Goal: Information Seeking & Learning: Learn about a topic

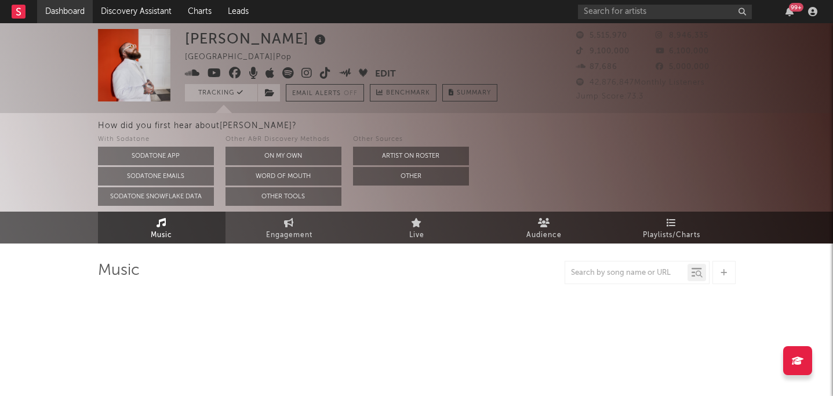
click at [50, 14] on link "Dashboard" at bounding box center [65, 11] width 56 height 23
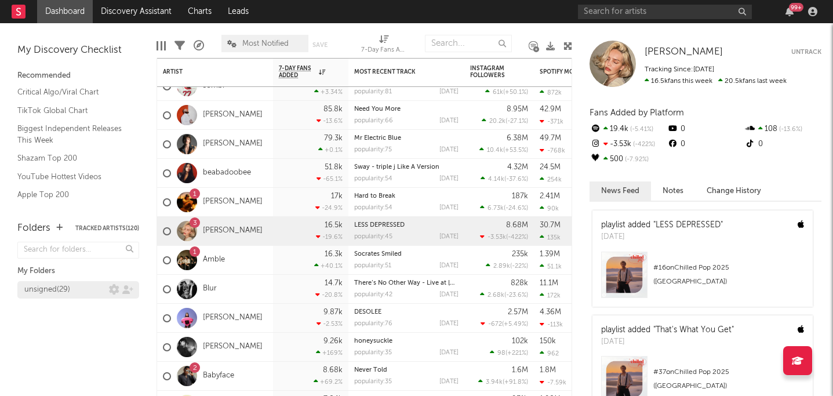
click at [61, 292] on div "unsigned ( 29 )" at bounding box center [47, 290] width 46 height 14
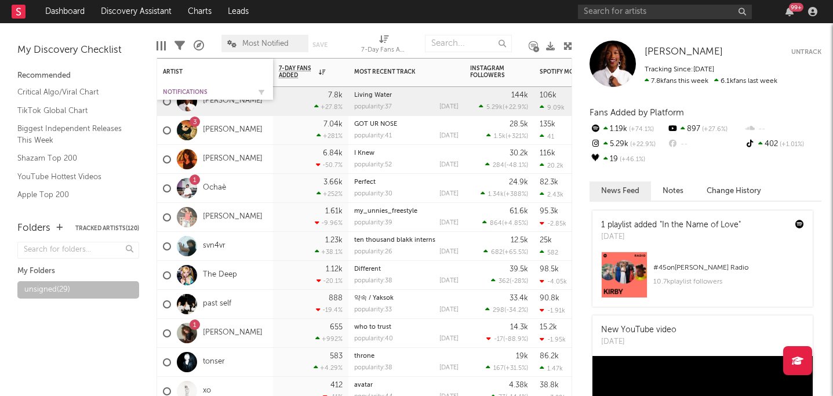
click at [213, 89] on div "Notifications" at bounding box center [206, 92] width 87 height 7
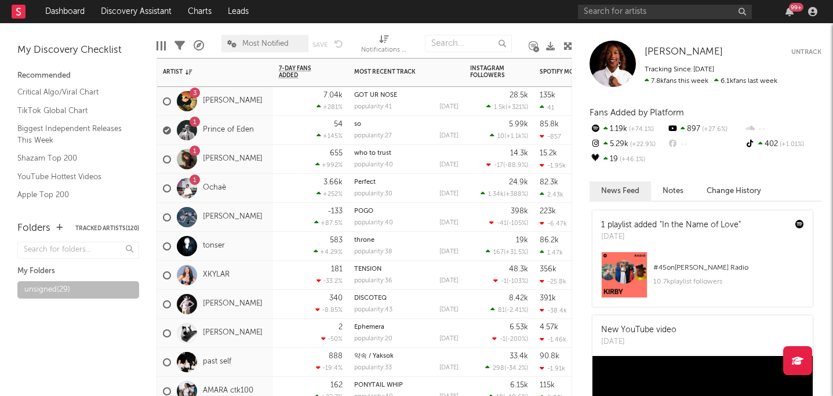
click at [261, 158] on div "1 Emma Brunner" at bounding box center [215, 159] width 116 height 29
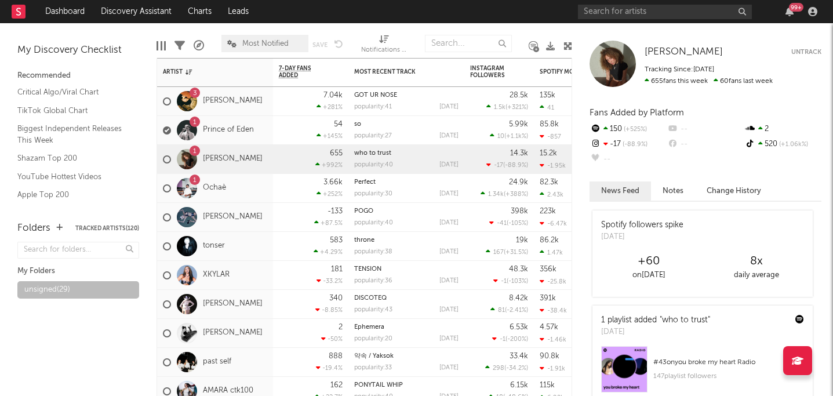
click at [626, 74] on div at bounding box center [613, 64] width 46 height 46
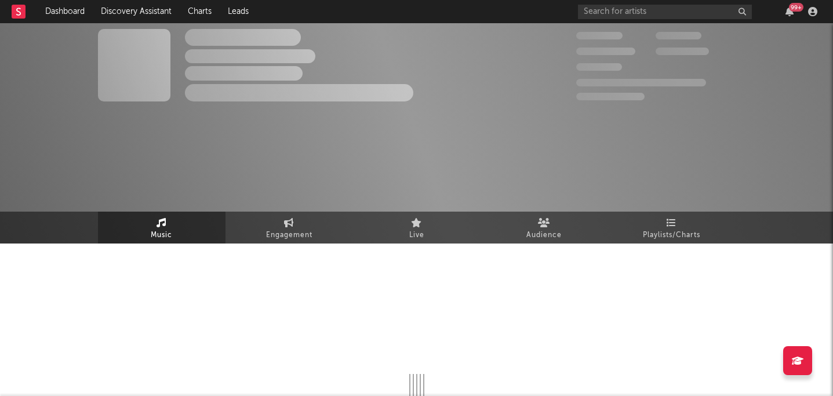
select select "1w"
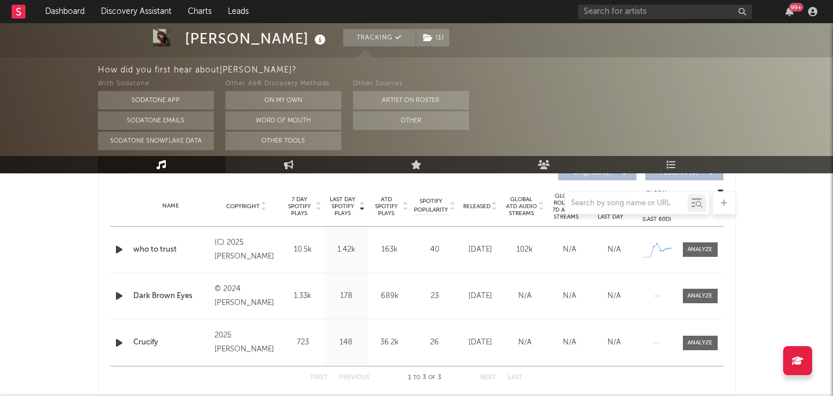
scroll to position [456, 0]
click at [474, 205] on div at bounding box center [417, 202] width 638 height 23
click at [471, 210] on div at bounding box center [417, 202] width 638 height 23
click at [472, 210] on div at bounding box center [417, 202] width 638 height 23
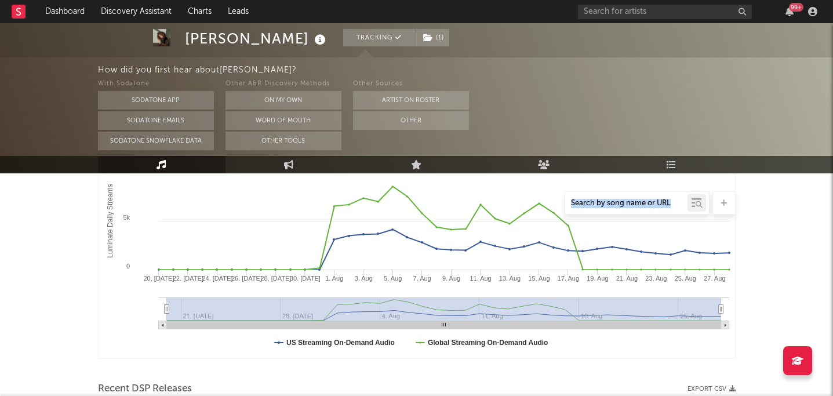
scroll to position [0, 0]
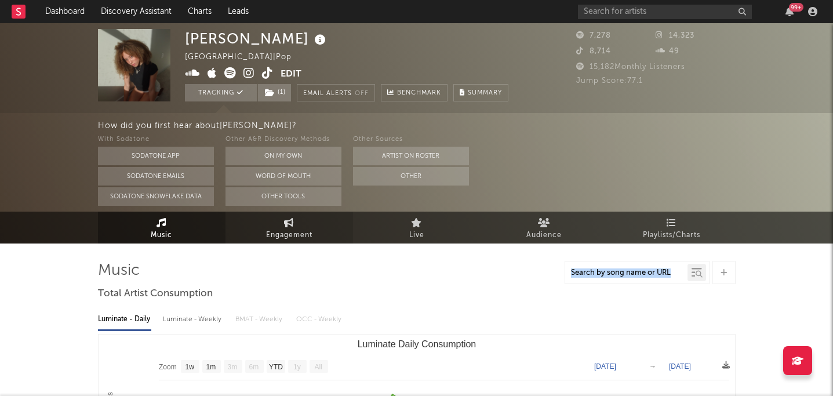
click at [295, 231] on span "Engagement" at bounding box center [289, 235] width 46 height 14
select select "1w"
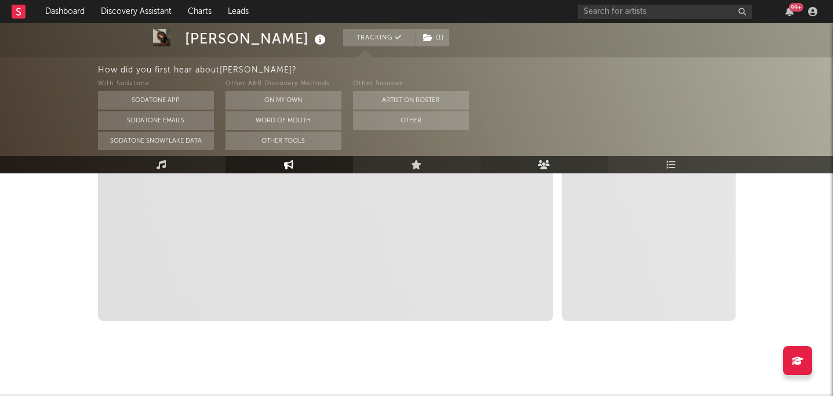
scroll to position [338, 0]
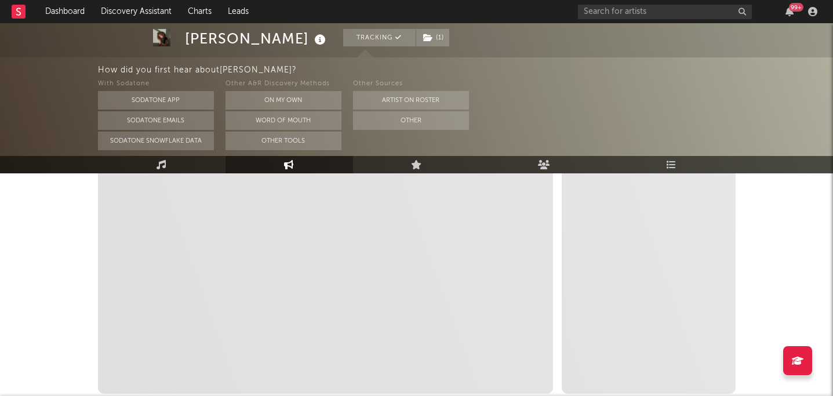
select select "1m"
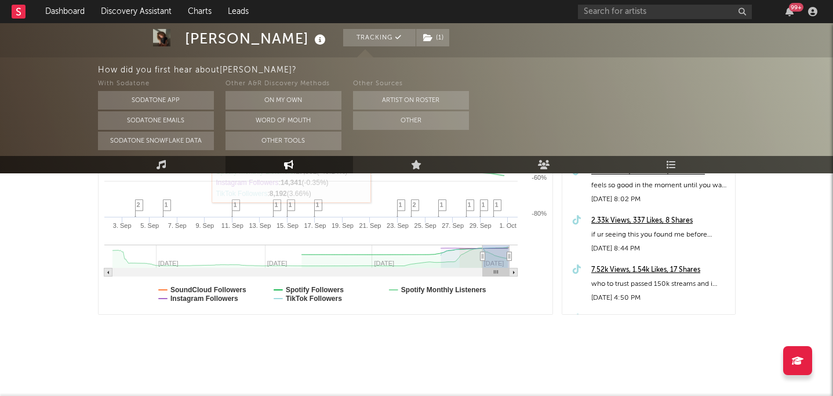
scroll to position [0, 0]
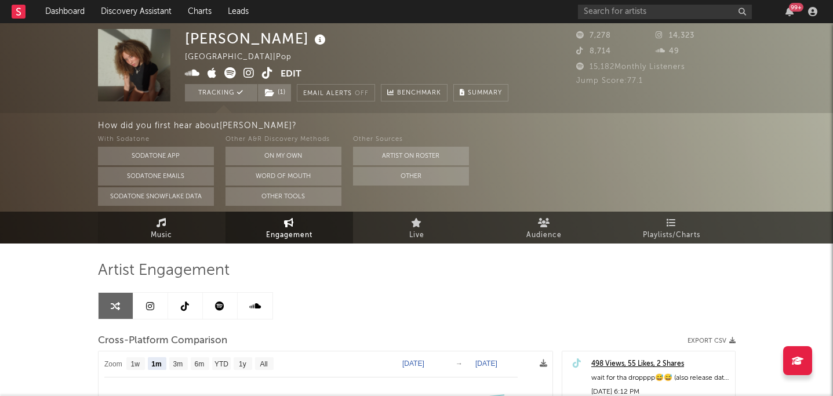
click at [194, 226] on link "Music" at bounding box center [162, 228] width 128 height 32
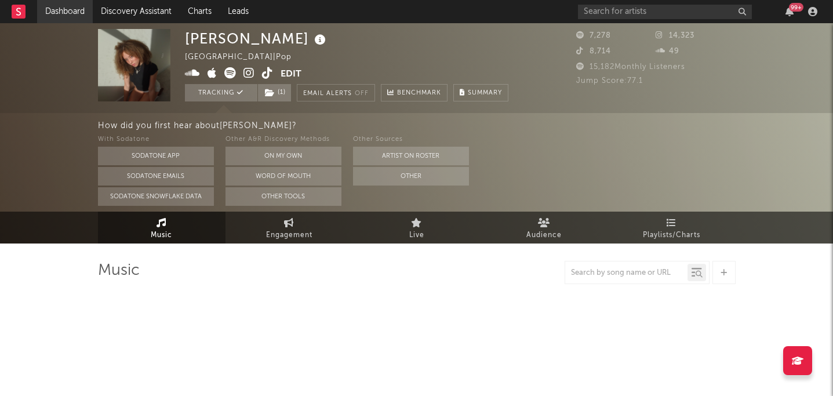
click at [72, 13] on link "Dashboard" at bounding box center [65, 11] width 56 height 23
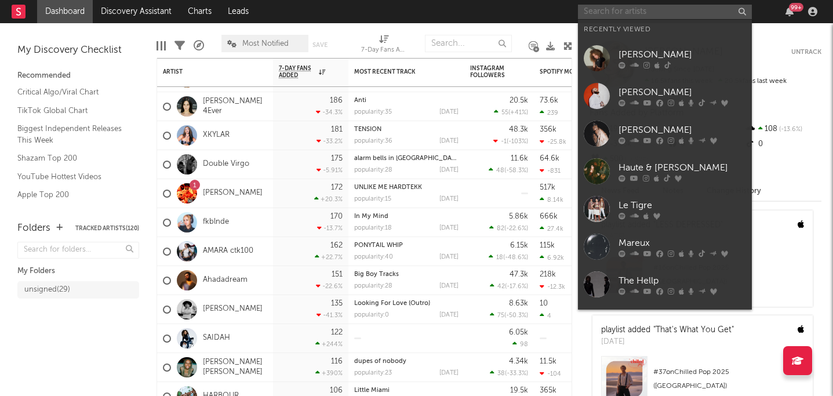
click at [595, 12] on input "text" at bounding box center [665, 12] width 174 height 14
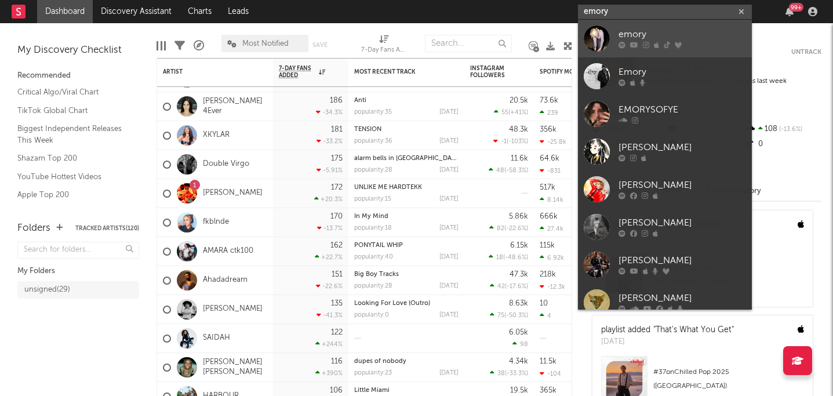
type input "emory"
click at [625, 33] on div "emory" at bounding box center [683, 35] width 128 height 14
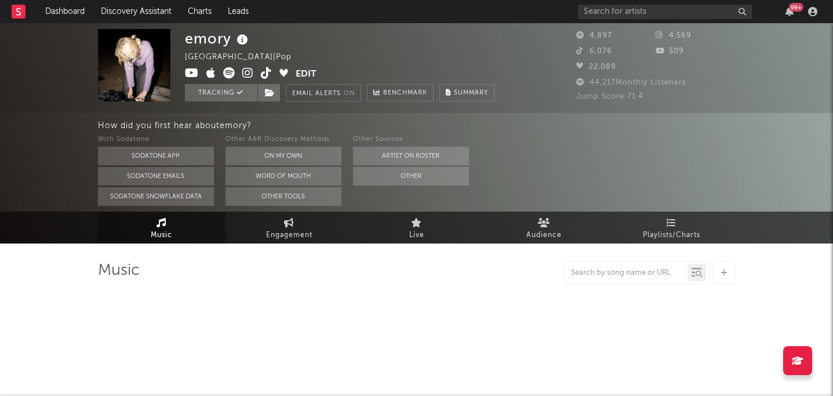
select select "6m"
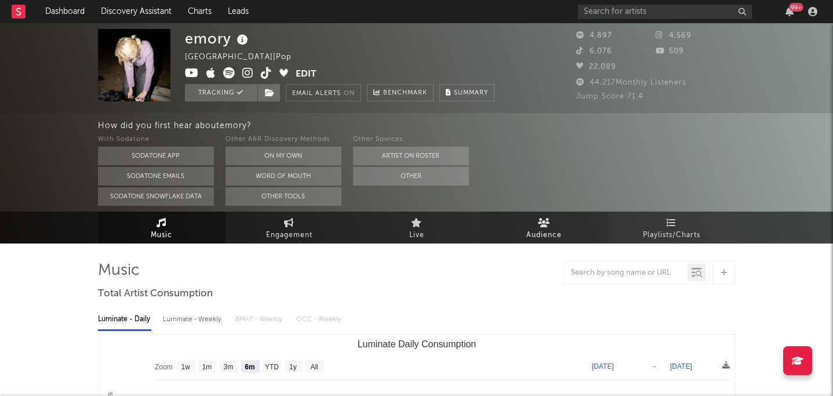
click at [530, 216] on link "Audience" at bounding box center [545, 228] width 128 height 32
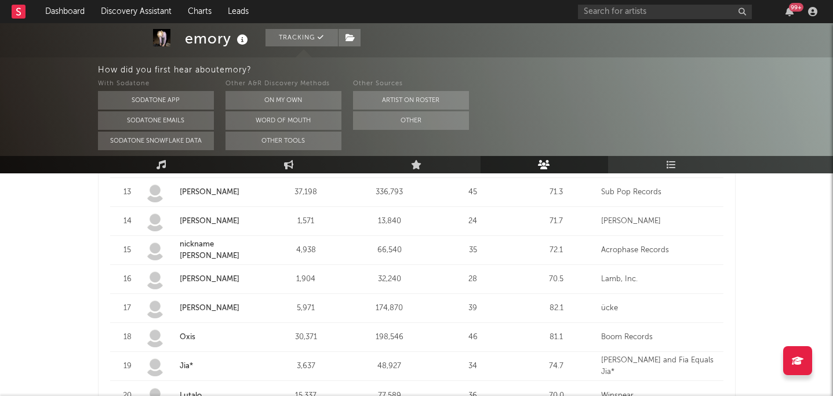
scroll to position [935, 0]
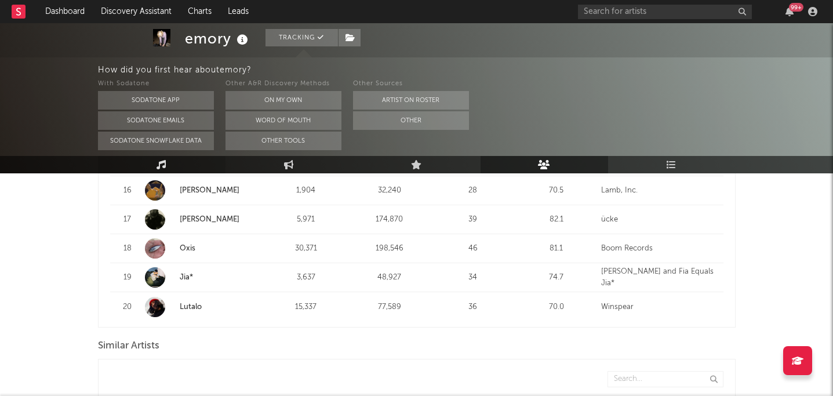
click at [166, 164] on link "Music" at bounding box center [162, 164] width 128 height 17
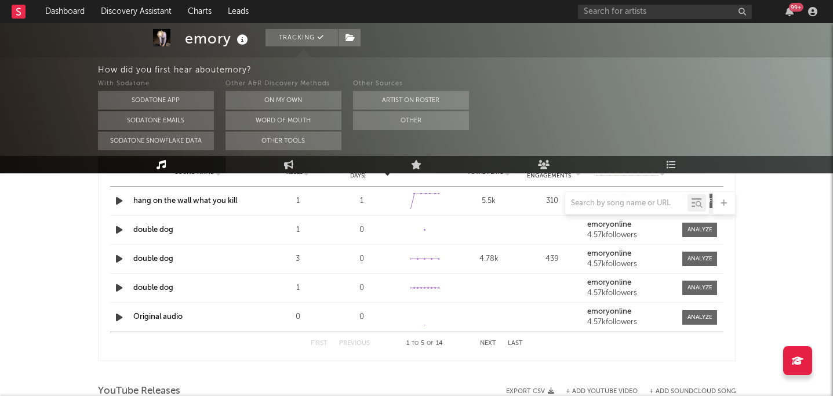
select select "6m"
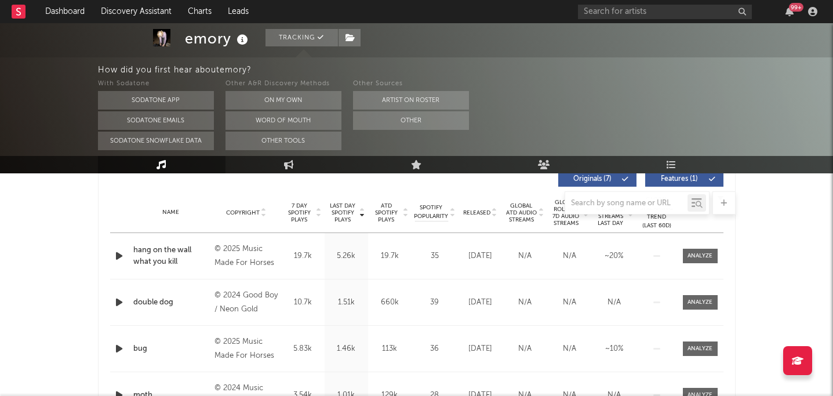
scroll to position [440, 0]
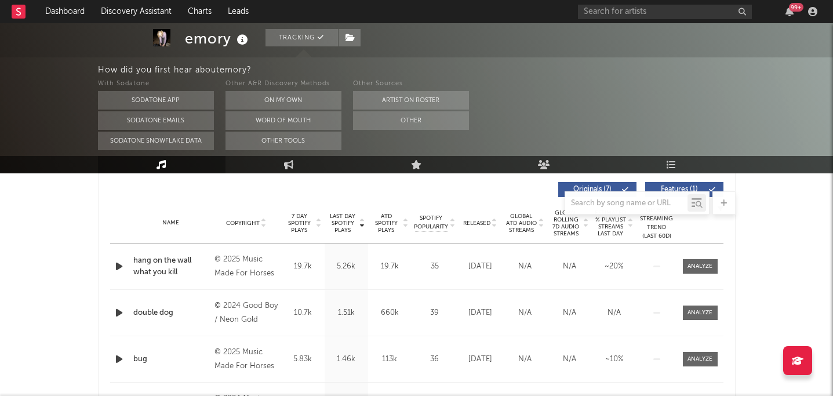
click at [482, 220] on span "Released" at bounding box center [476, 223] width 27 height 7
click at [481, 220] on span "Released" at bounding box center [476, 223] width 27 height 7
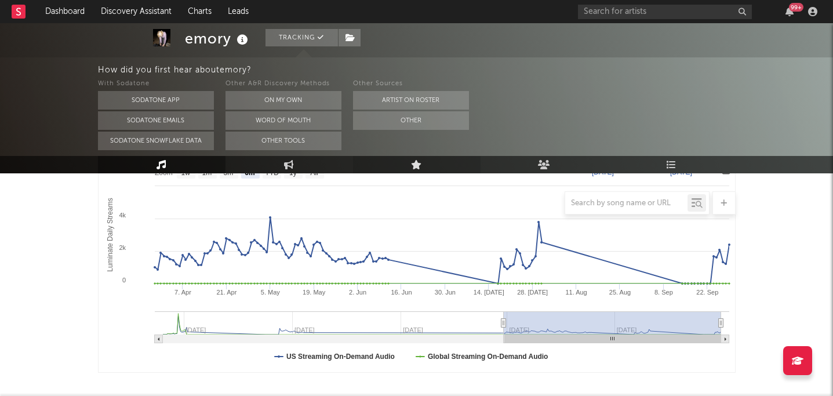
scroll to position [0, 0]
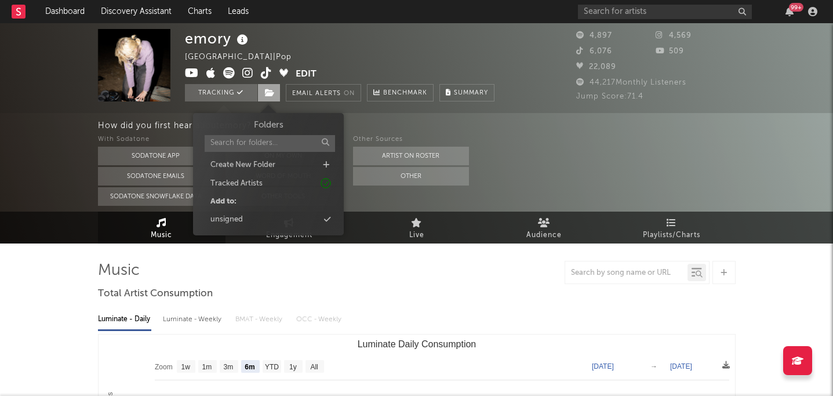
click at [270, 91] on icon at bounding box center [270, 93] width 10 height 8
click at [243, 219] on div "unsigned" at bounding box center [268, 219] width 133 height 15
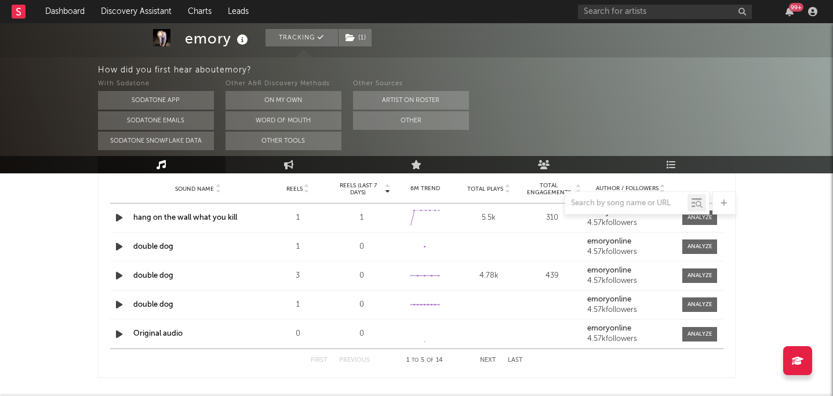
scroll to position [832, 0]
click at [491, 213] on div at bounding box center [417, 202] width 638 height 23
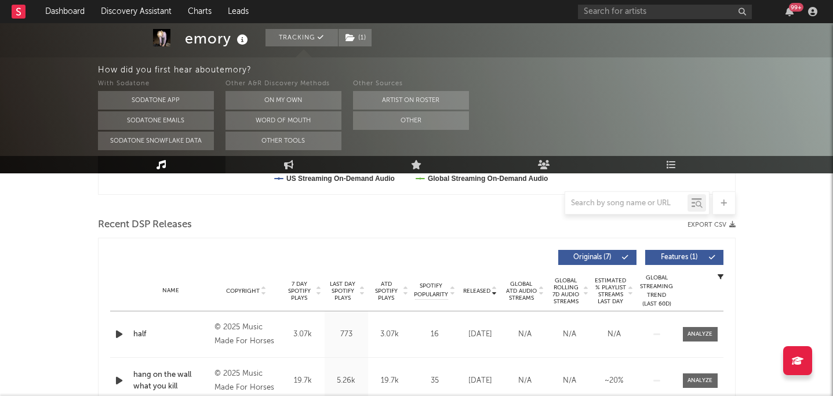
scroll to position [26, 0]
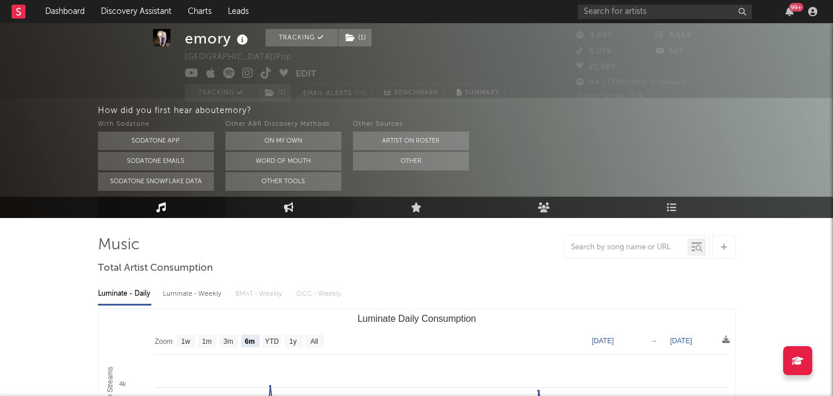
click at [304, 201] on link "Engagement" at bounding box center [290, 207] width 128 height 21
select select "1w"
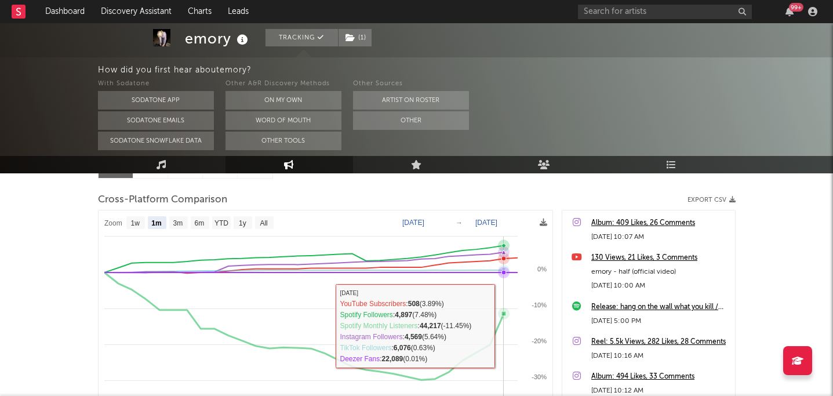
scroll to position [140, 0]
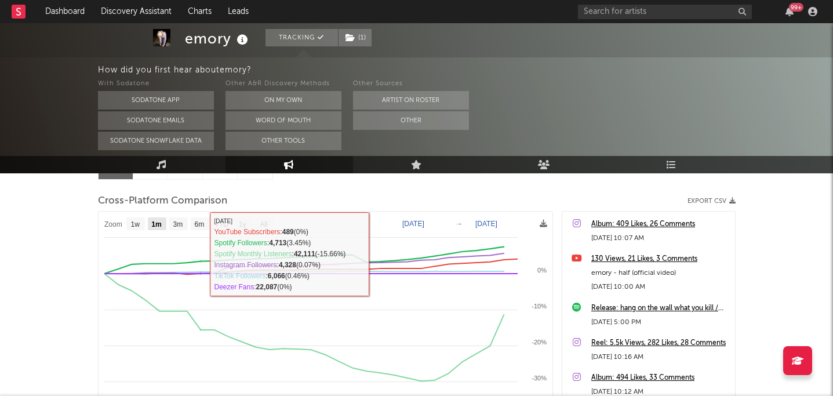
click at [158, 225] on text "1m" at bounding box center [156, 224] width 10 height 8
select select "1m"
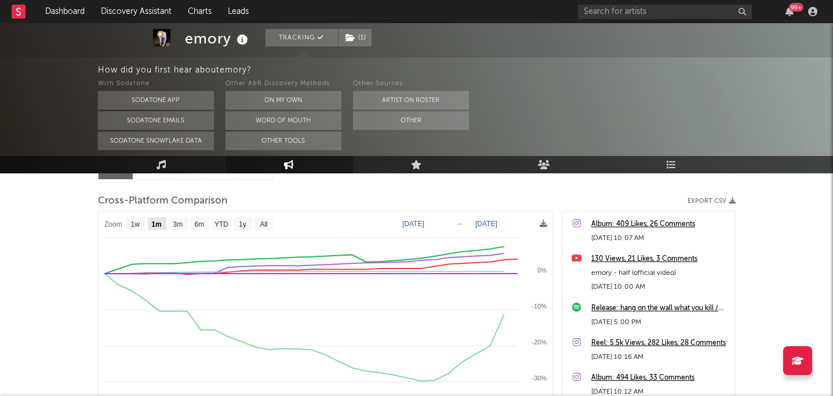
click at [161, 226] on text "1m" at bounding box center [156, 224] width 10 height 8
select select "1m"
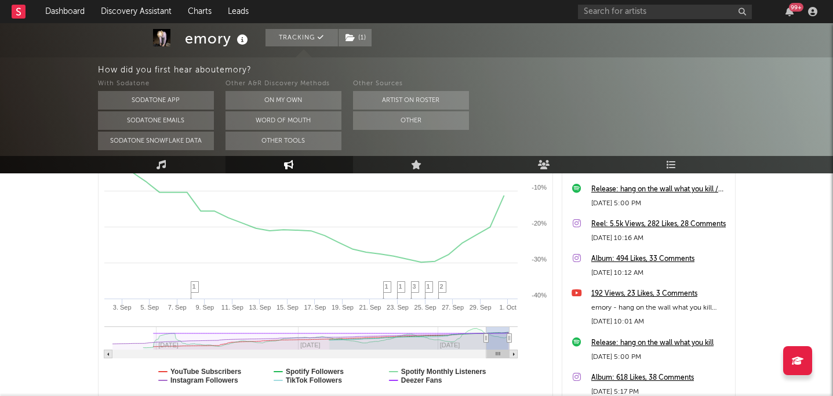
scroll to position [268, 0]
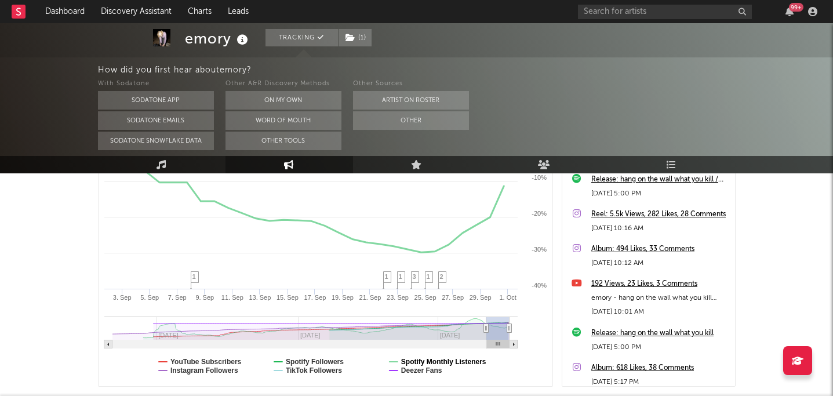
click at [412, 360] on text "Spotify Monthly Listeners" at bounding box center [443, 362] width 85 height 8
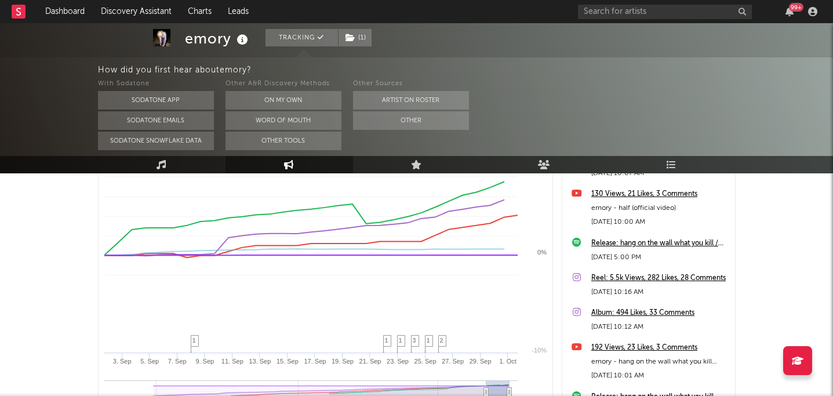
select select "1m"
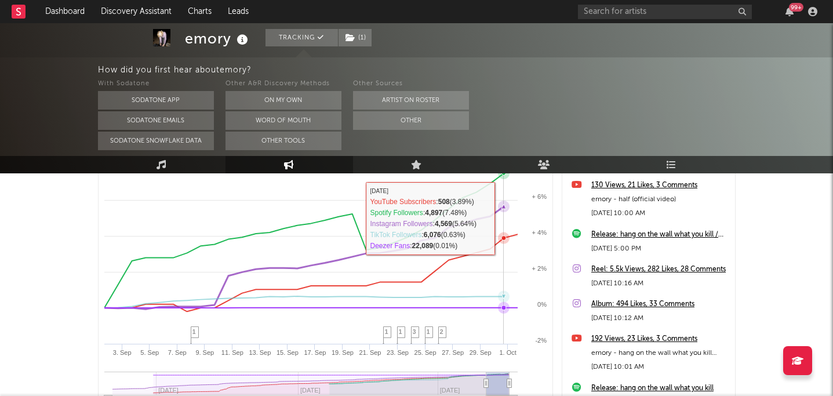
scroll to position [0, 0]
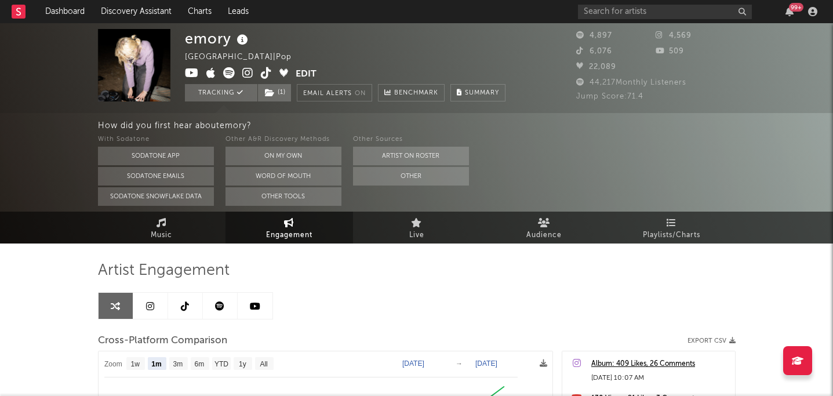
click at [242, 76] on icon at bounding box center [247, 73] width 11 height 12
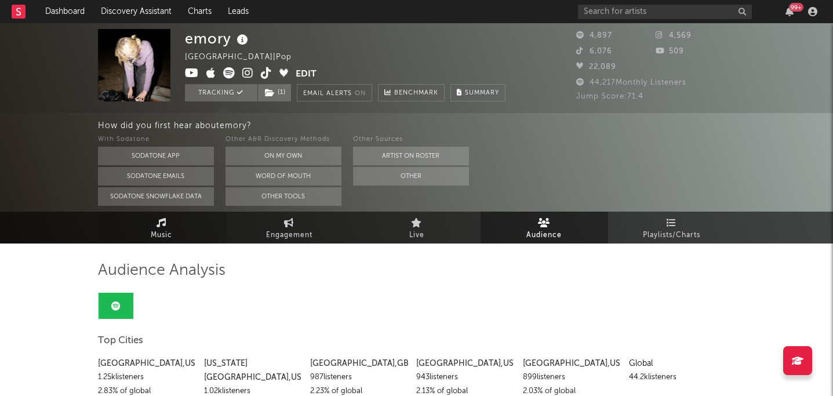
click at [180, 237] on link "Music" at bounding box center [162, 228] width 128 height 32
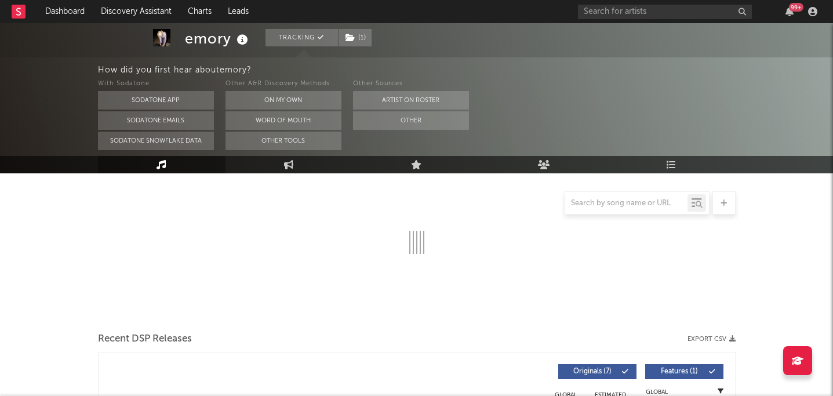
select select "6m"
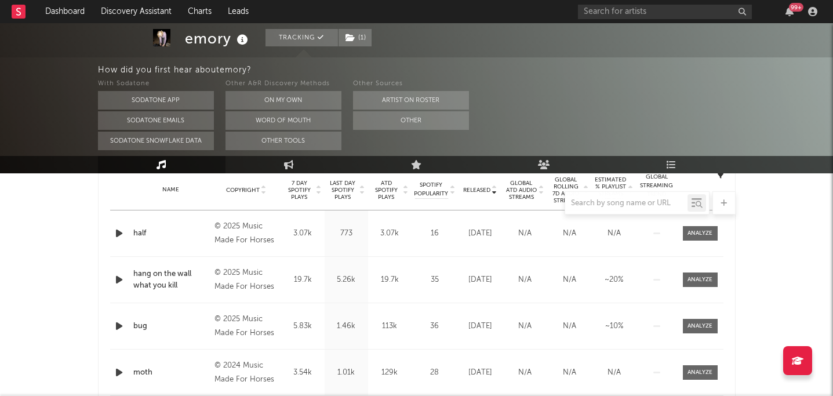
scroll to position [472, 0]
click at [382, 192] on div at bounding box center [417, 202] width 638 height 23
click at [390, 191] on span "ATD Spotify Plays" at bounding box center [386, 191] width 31 height 21
click at [390, 190] on span "ATD Spotify Plays" at bounding box center [386, 191] width 31 height 21
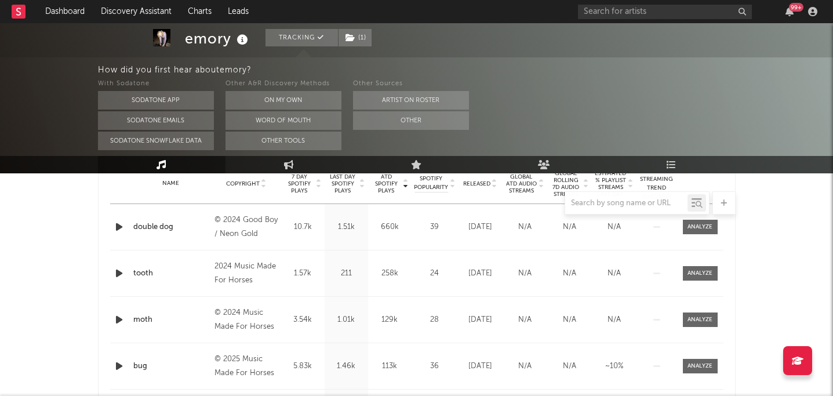
scroll to position [478, 0]
click at [387, 186] on span "ATD Spotify Plays" at bounding box center [386, 185] width 31 height 21
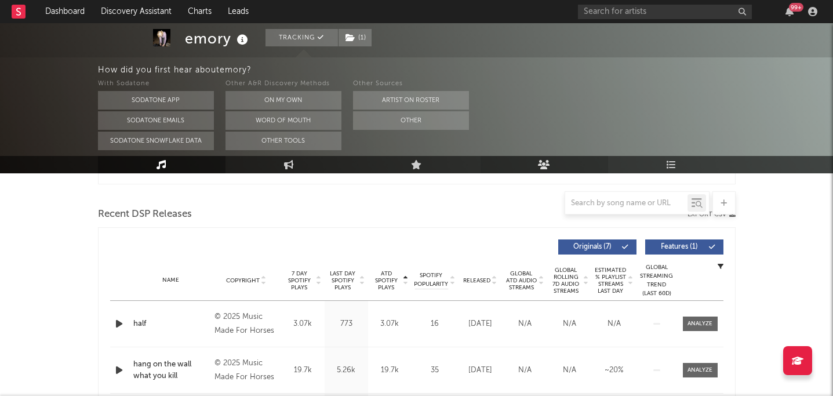
scroll to position [376, 0]
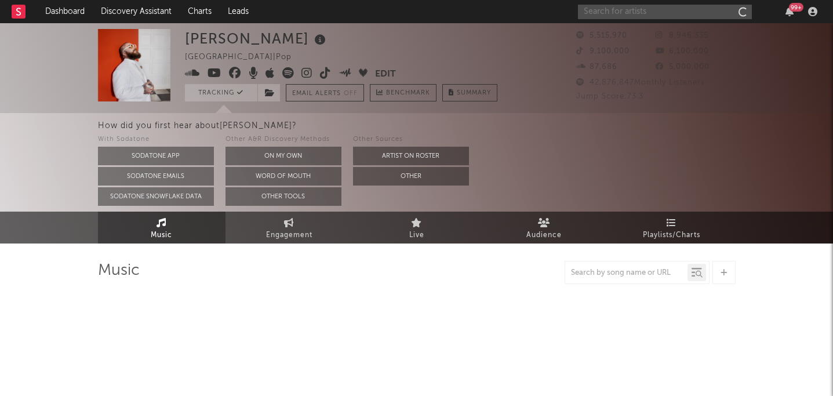
click at [666, 18] on input "text" at bounding box center [665, 12] width 174 height 14
type input "esme"
select select "6m"
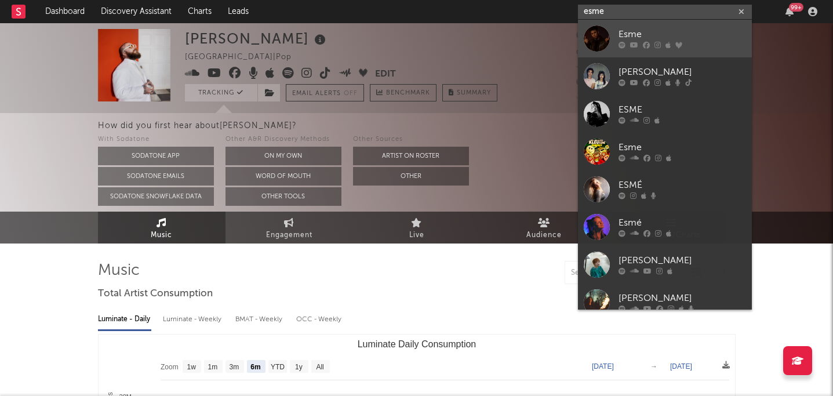
type input "esme"
click at [692, 46] on div at bounding box center [683, 45] width 128 height 7
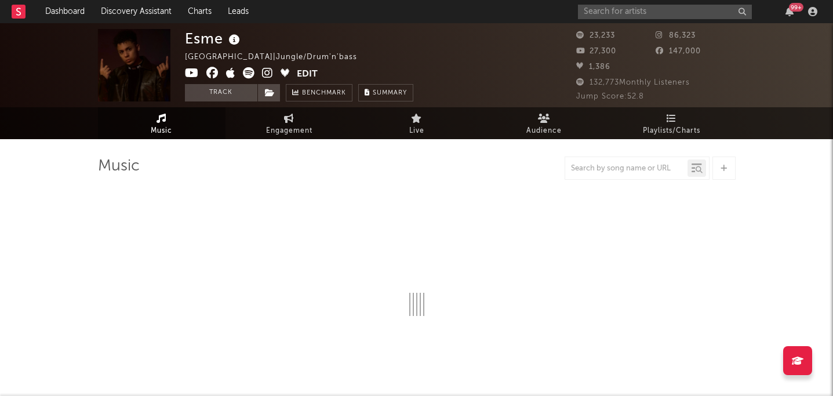
select select "6m"
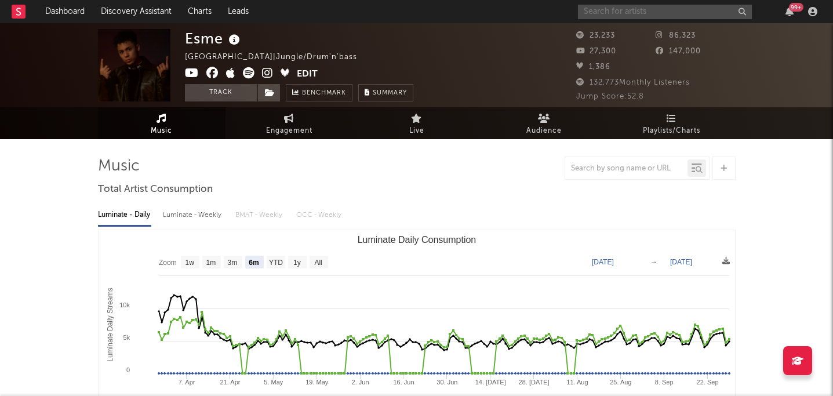
click at [651, 8] on input "text" at bounding box center [665, 12] width 174 height 14
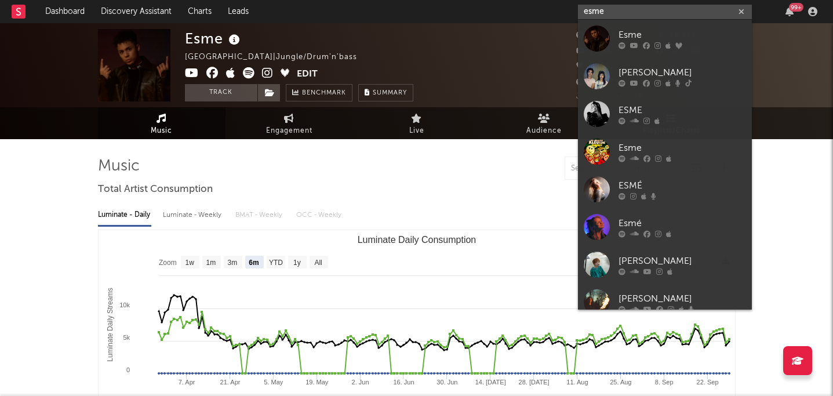
drag, startPoint x: 673, startPoint y: 13, endPoint x: 533, endPoint y: 8, distance: 139.2
click at [533, 8] on nav "Dashboard Discovery Assistant Charts Leads esme 99 +" at bounding box center [416, 11] width 833 height 23
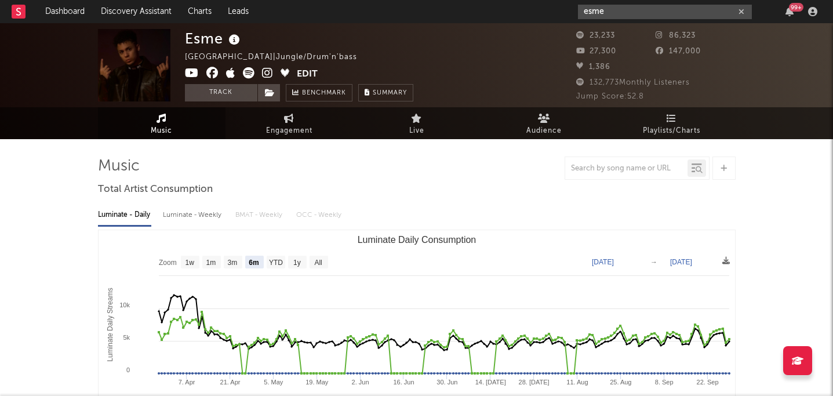
paste input "https://open.spotify.com/artist/2QIeglnzxpIZi2J9gyEnOp?si=Fa6ZvFT5SPCmLUflfWmL6A"
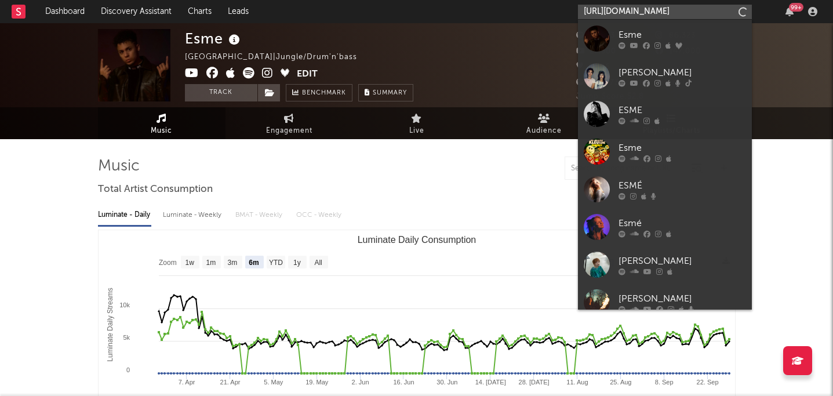
type input "https://open.spotify.com/artist/2QIeglnzxpIZi2J9gyEnOp?si=Fa6ZvFT5SPCmLUflfWmL6A"
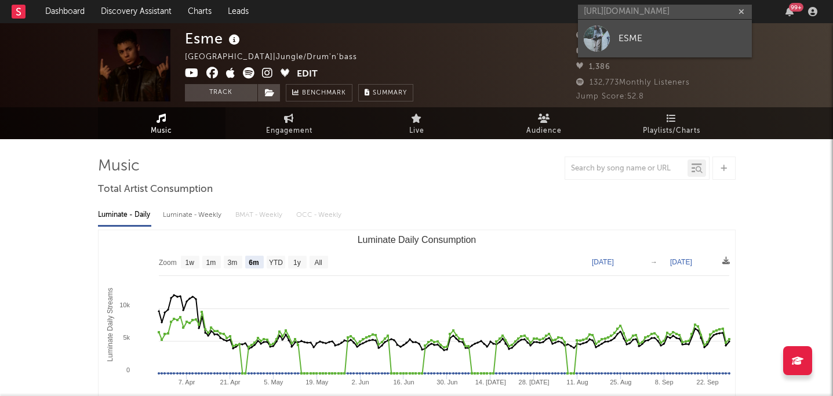
click at [607, 49] on div at bounding box center [597, 39] width 26 height 26
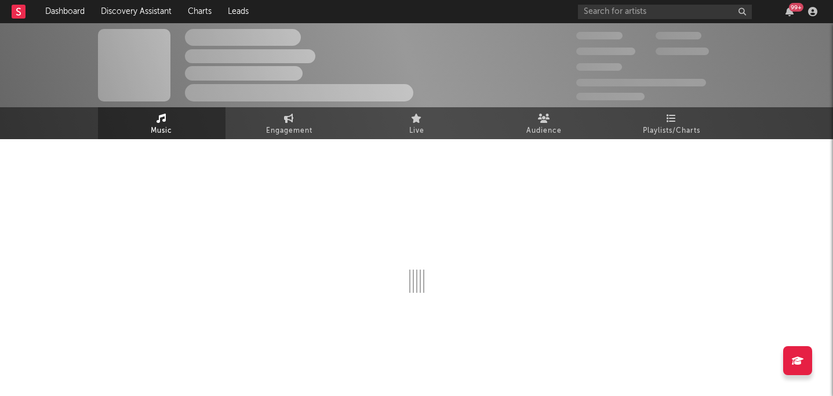
select select "1w"
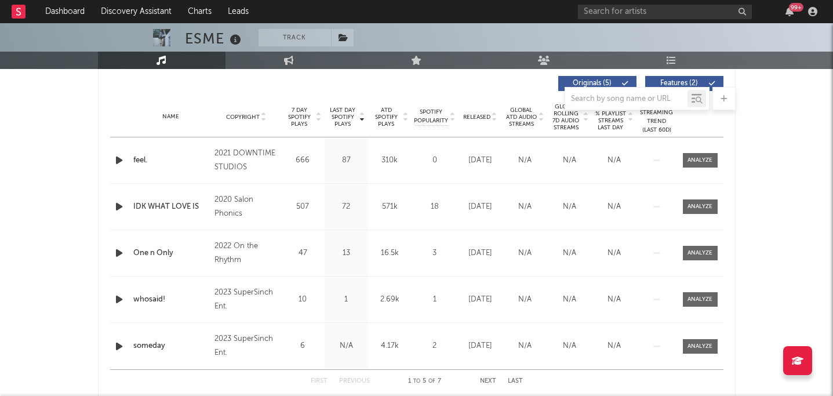
scroll to position [436, 0]
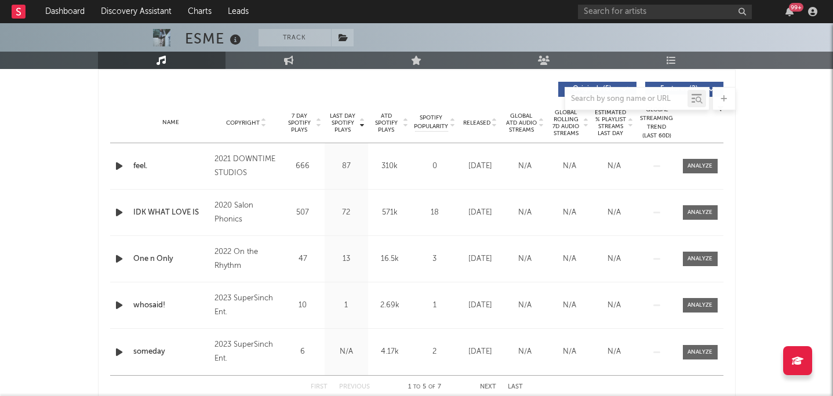
click at [481, 121] on span "Released" at bounding box center [476, 122] width 27 height 7
click at [486, 124] on span "Released" at bounding box center [476, 122] width 27 height 7
click at [486, 125] on span "Released" at bounding box center [476, 122] width 27 height 7
click at [487, 125] on span "Released" at bounding box center [476, 122] width 27 height 7
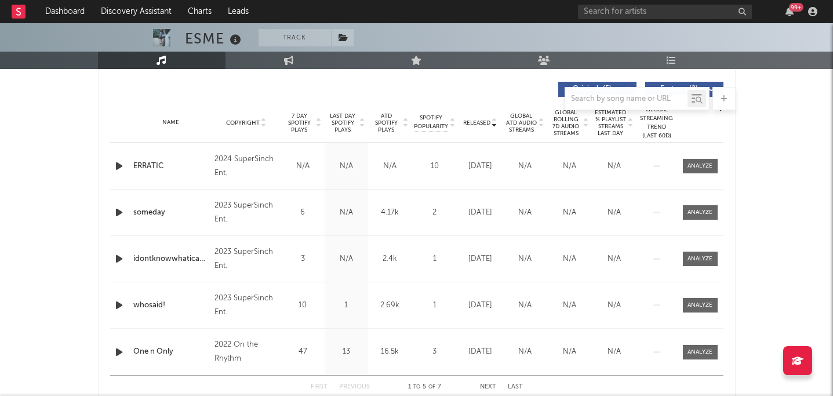
click at [236, 171] on div "2024 SuperSinch Ent." at bounding box center [246, 166] width 63 height 28
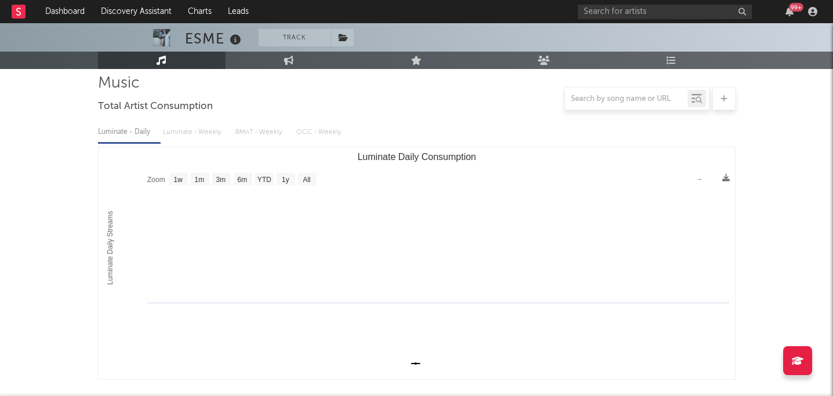
scroll to position [0, 0]
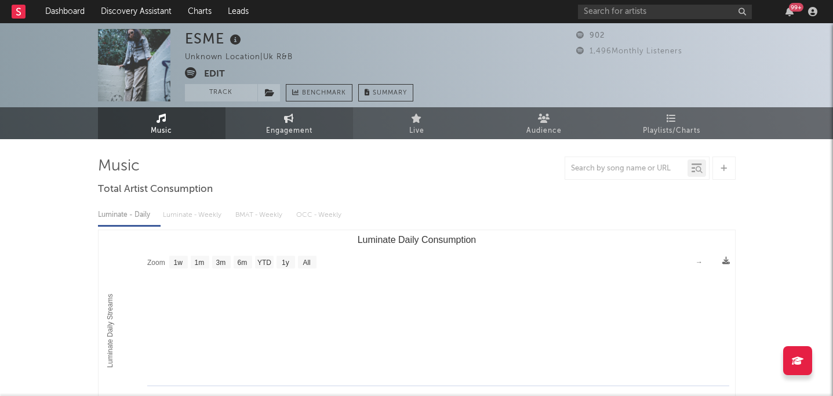
click at [296, 126] on span "Engagement" at bounding box center [289, 131] width 46 height 14
select select "1w"
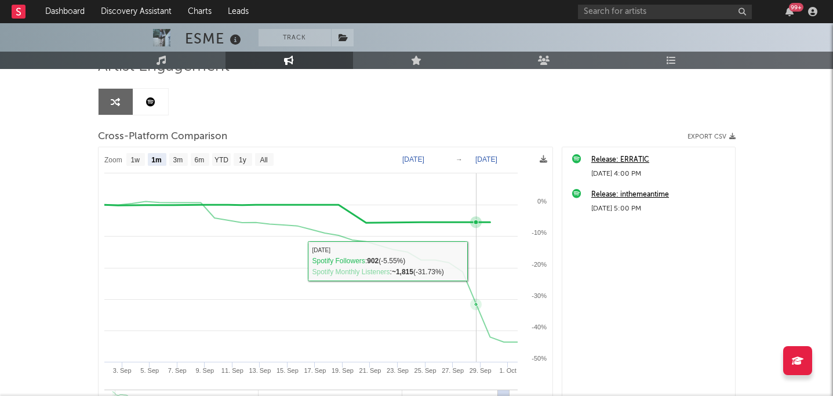
scroll to position [89, 0]
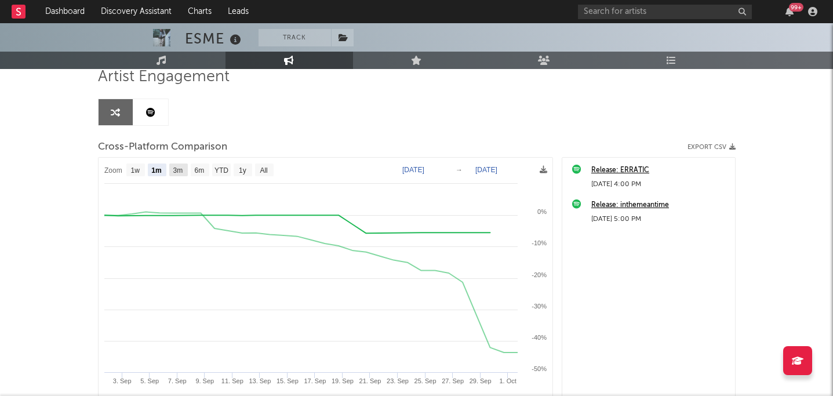
click at [174, 168] on text "3m" at bounding box center [178, 170] width 10 height 8
select select "3m"
type input "2025-07-01"
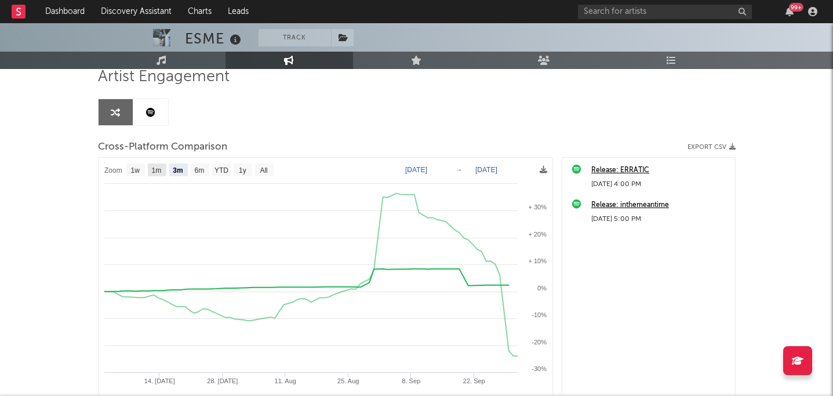
click at [159, 170] on text "1m" at bounding box center [156, 170] width 10 height 8
select select "1m"
type input "2025-09-01"
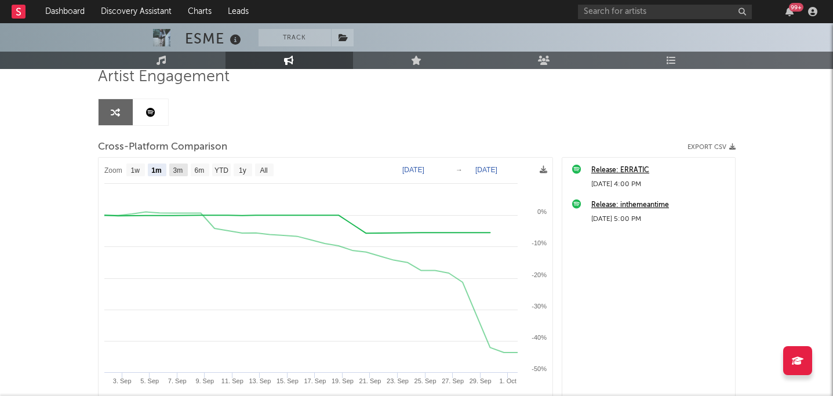
click at [183, 165] on rect at bounding box center [178, 169] width 19 height 13
select select "3m"
type input "2025-07-01"
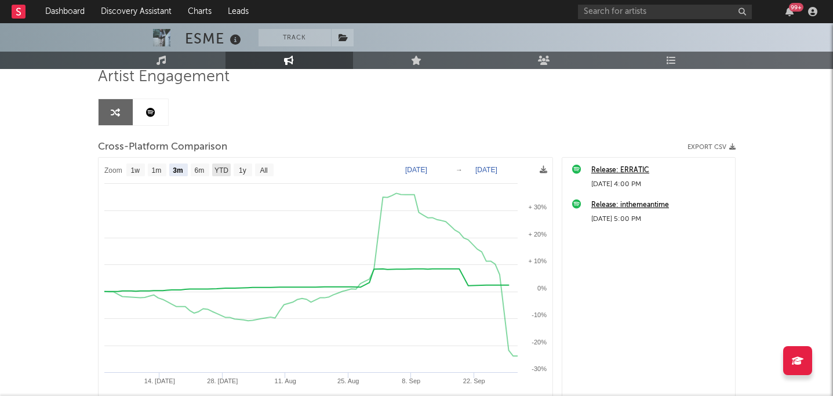
click at [220, 170] on text "YTD" at bounding box center [221, 170] width 14 height 8
select select "YTD"
type input "2025-01-01"
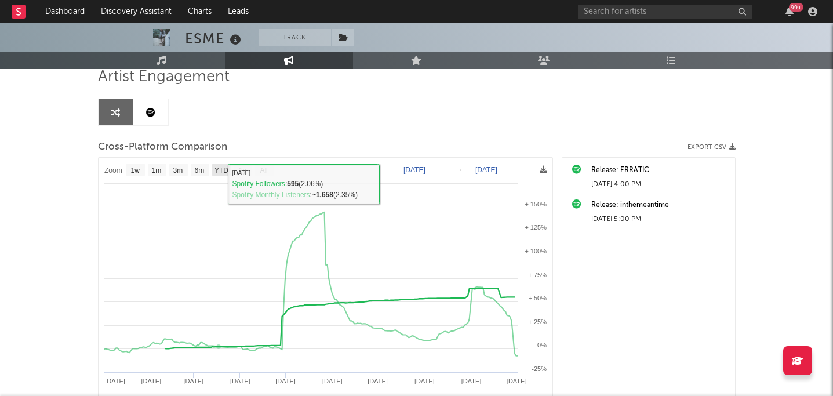
click at [219, 168] on text "YTD" at bounding box center [221, 170] width 14 height 8
select select "YTD"
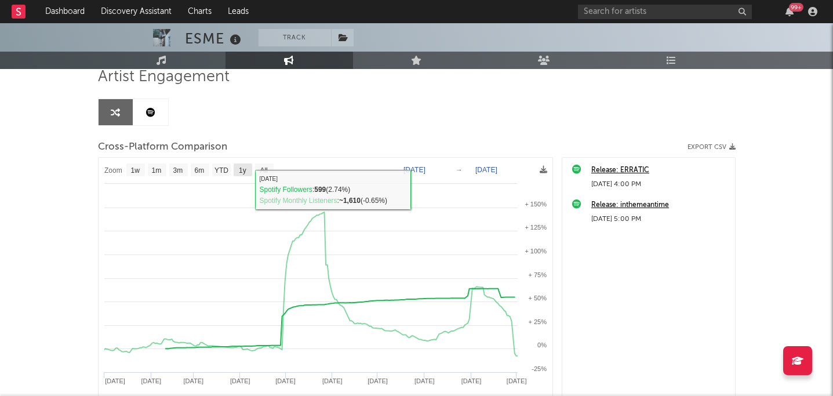
click at [250, 170] on rect at bounding box center [243, 169] width 19 height 13
select select "1y"
type input "2024-10-01"
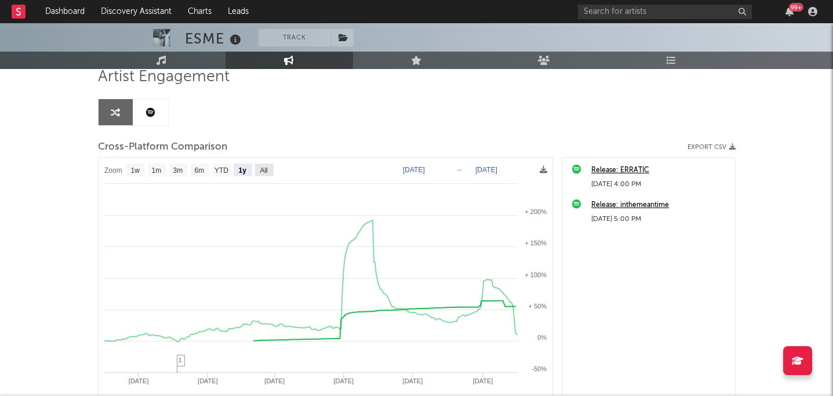
click at [267, 166] on text "All" at bounding box center [264, 170] width 8 height 8
select select "All"
type input "2022-12-24"
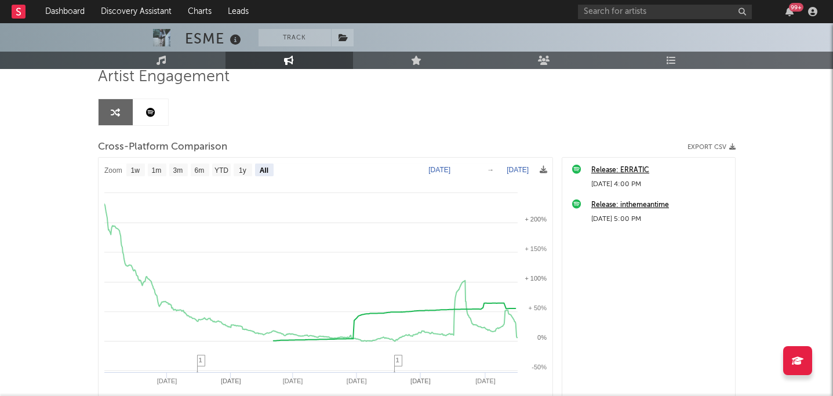
select select "All"
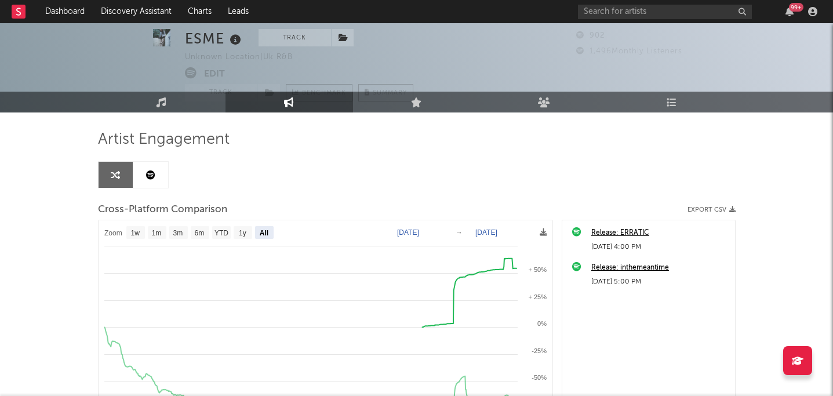
scroll to position [0, 0]
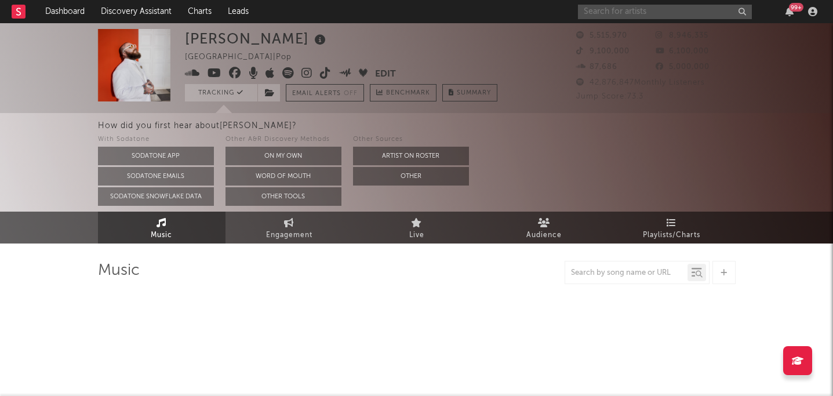
click at [627, 13] on input "text" at bounding box center [665, 12] width 174 height 14
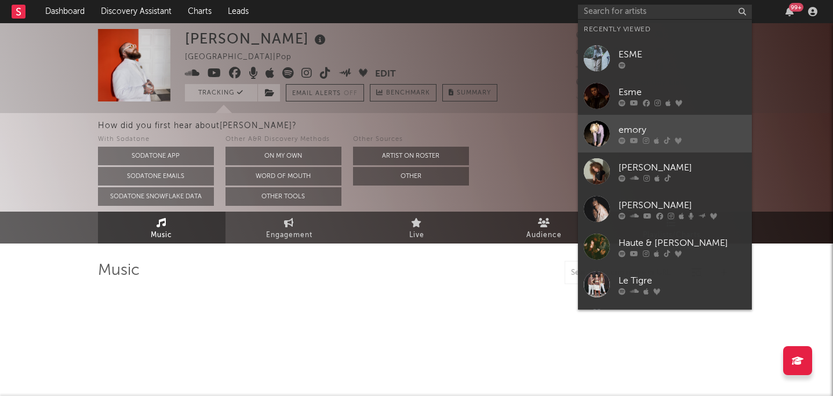
click at [625, 139] on icon at bounding box center [622, 140] width 7 height 7
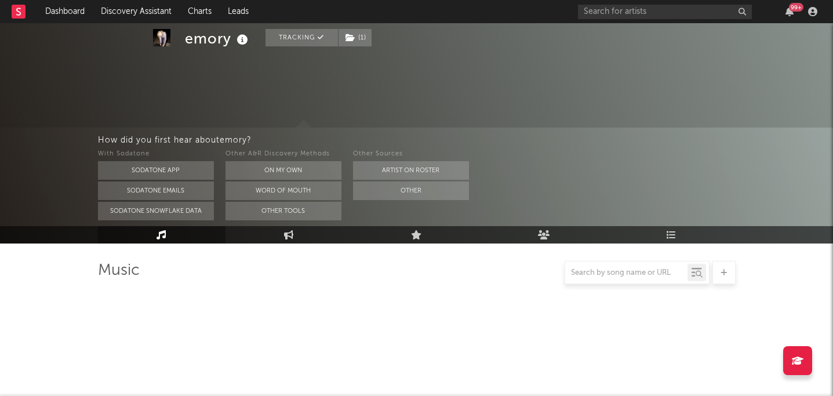
select select "6m"
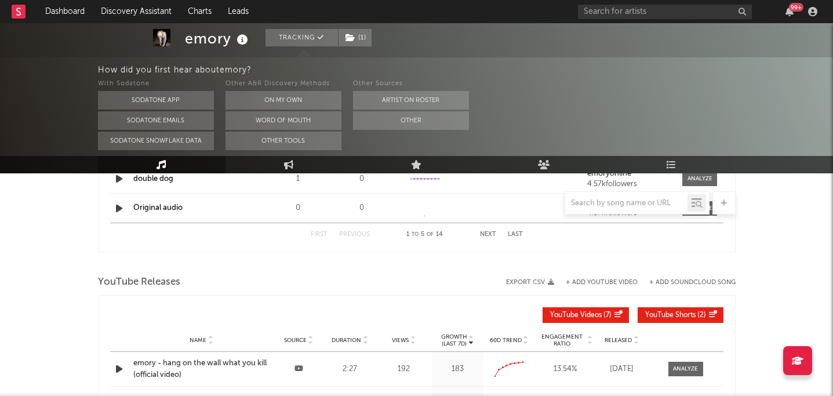
scroll to position [961, 0]
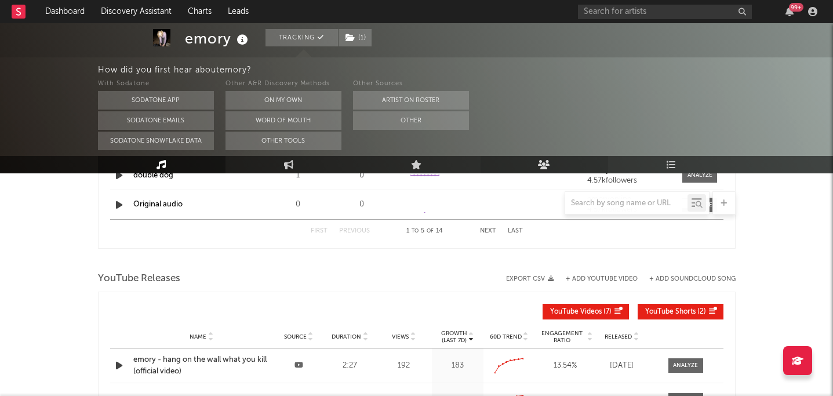
click at [564, 160] on link "Audience" at bounding box center [545, 164] width 128 height 17
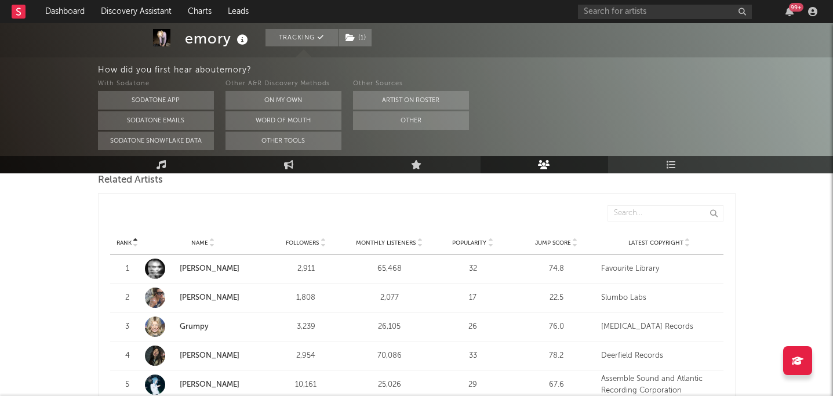
scroll to position [359, 0]
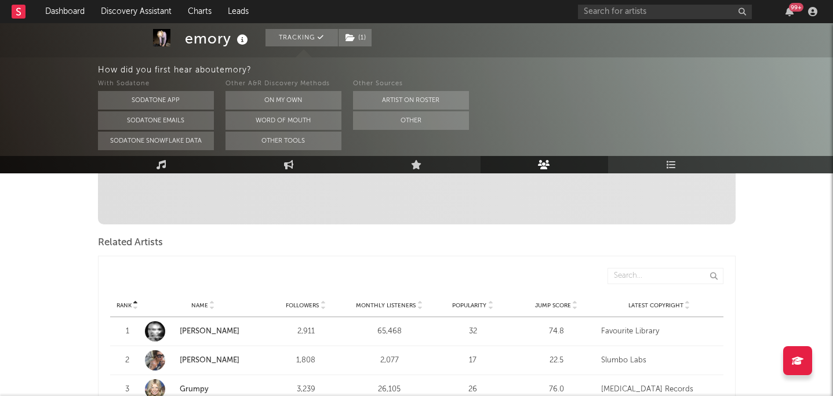
click at [386, 302] on span "Monthly Listeners" at bounding box center [386, 305] width 60 height 7
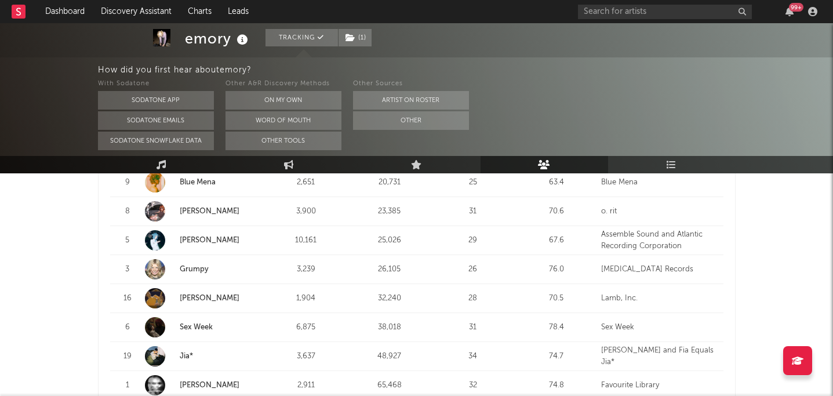
scroll to position [604, 0]
click at [217, 317] on link "Sex Week" at bounding box center [203, 327] width 117 height 20
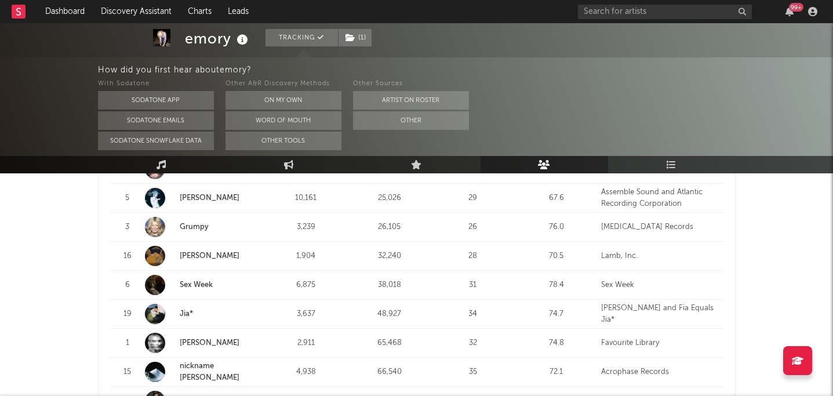
scroll to position [648, 0]
click at [183, 308] on link "Jia*" at bounding box center [186, 312] width 13 height 8
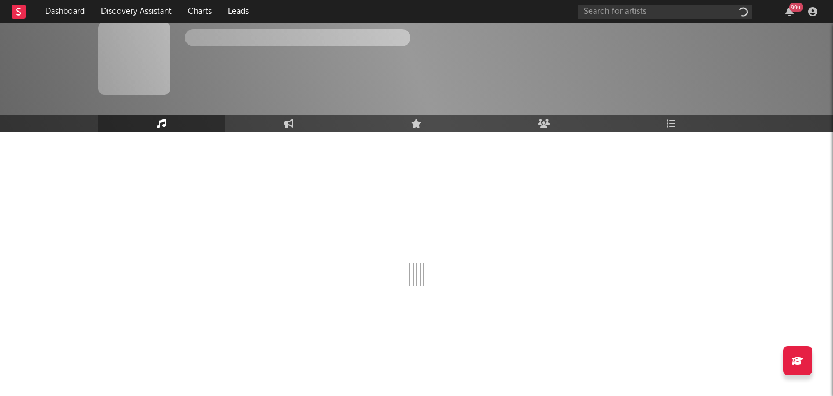
scroll to position [7, 0]
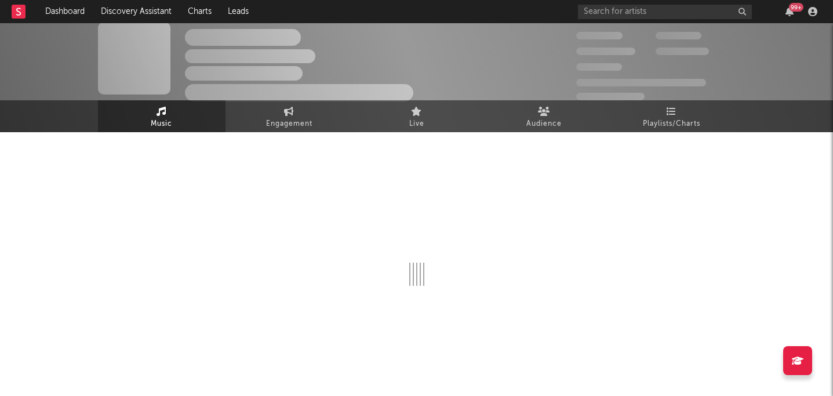
select select "6m"
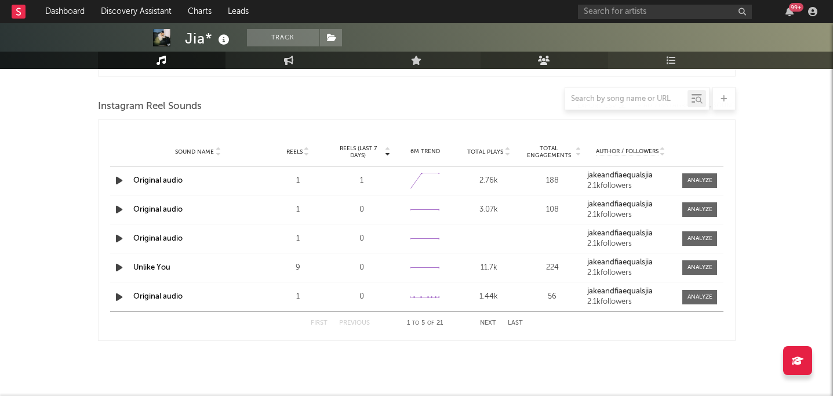
click at [549, 64] on icon at bounding box center [544, 60] width 12 height 9
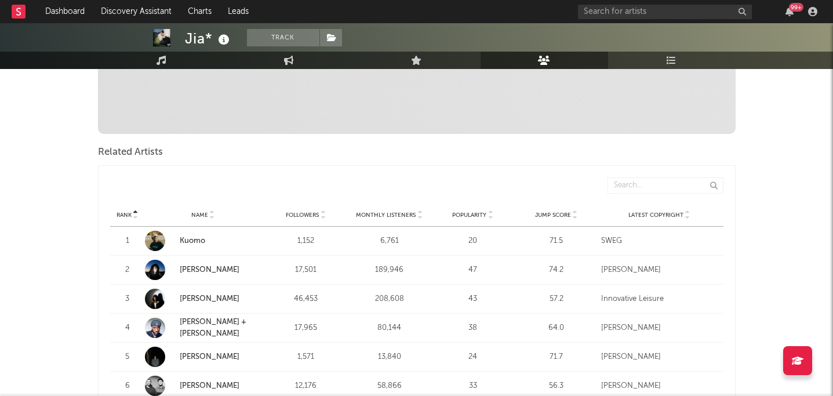
scroll to position [339, 0]
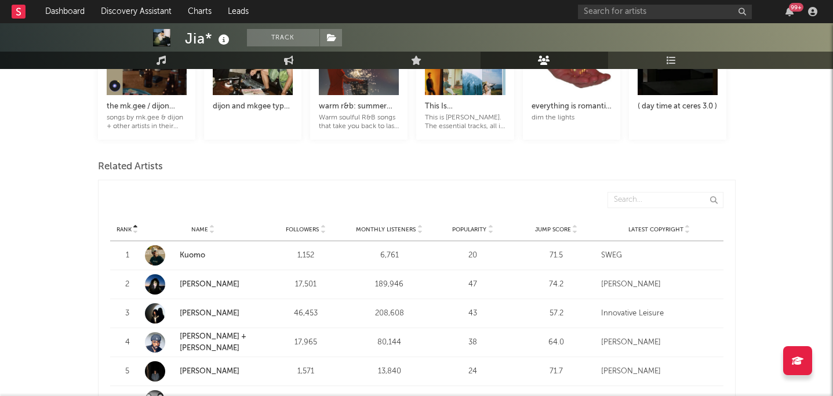
click at [395, 226] on span "Monthly Listeners" at bounding box center [386, 229] width 60 height 7
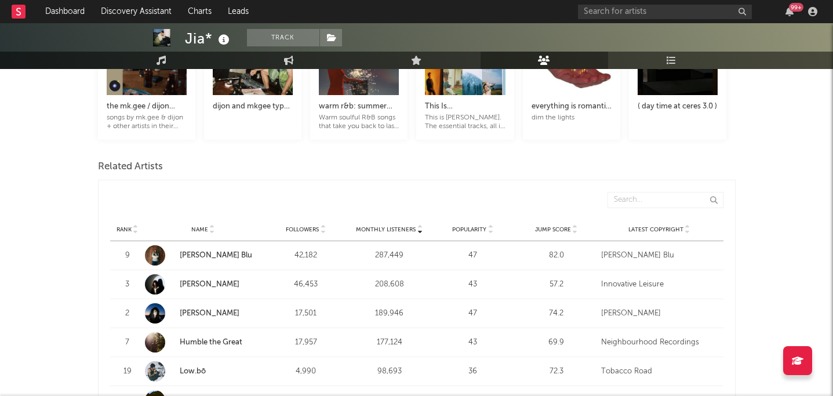
click at [395, 226] on span "Monthly Listeners" at bounding box center [386, 229] width 60 height 7
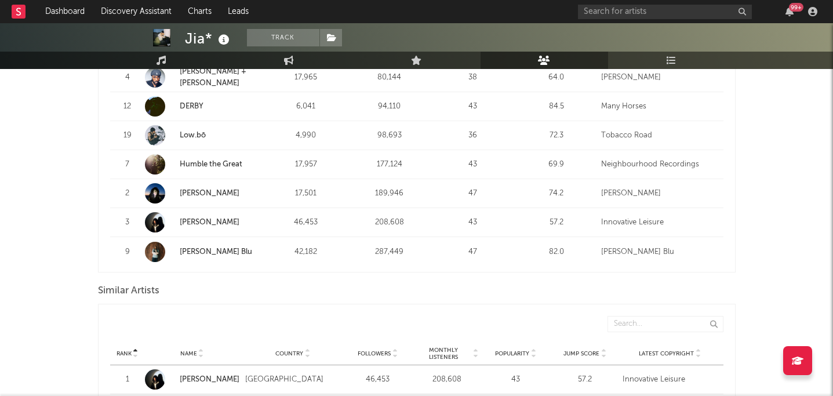
scroll to position [896, 0]
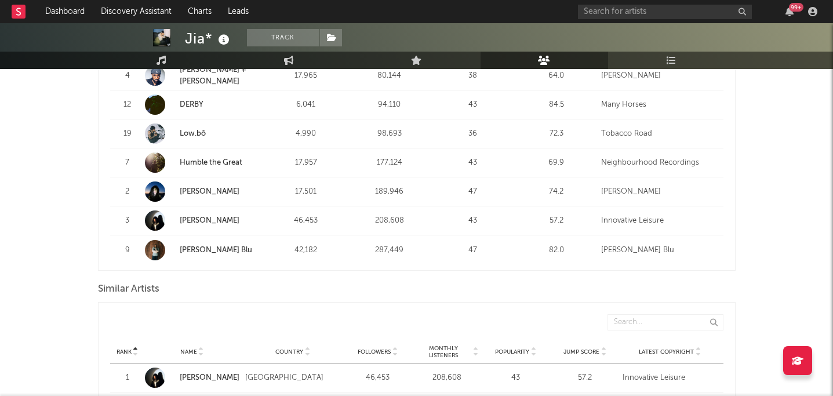
click at [192, 246] on link "Amie Blu" at bounding box center [216, 250] width 72 height 8
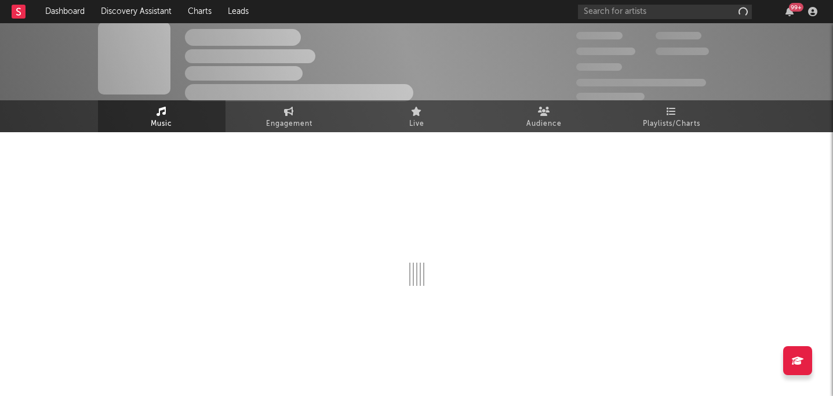
scroll to position [7, 0]
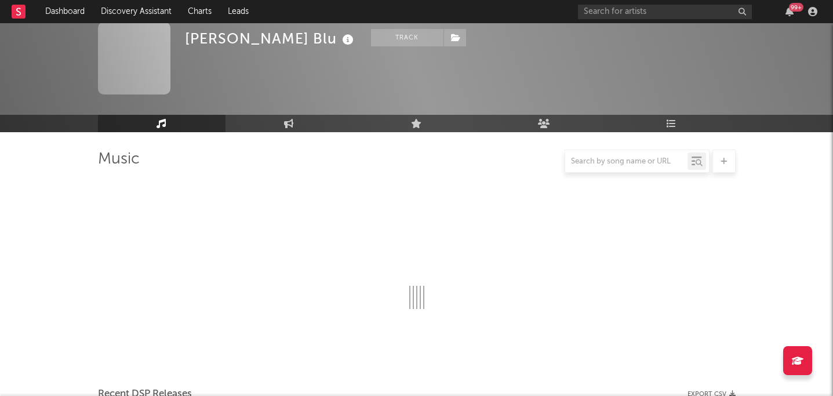
select select "6m"
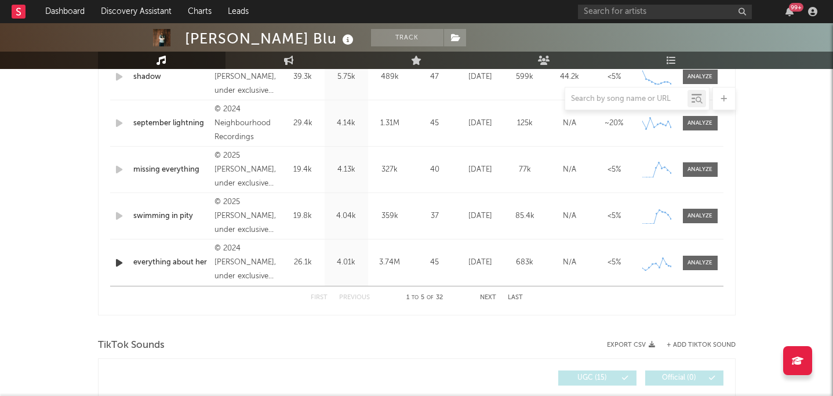
scroll to position [409, 0]
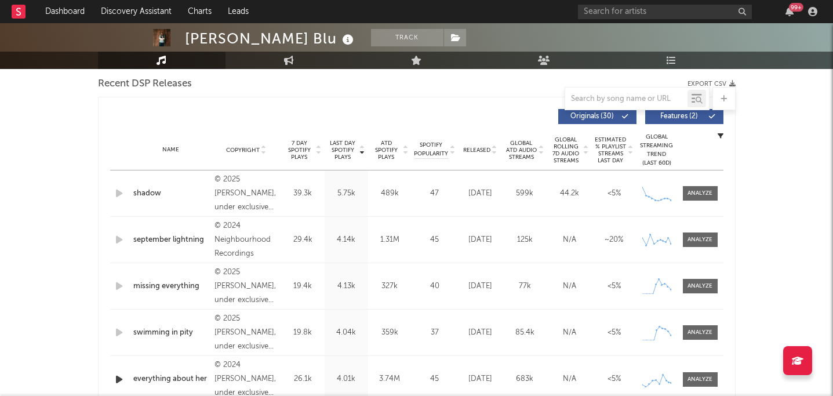
click at [479, 149] on span "Released" at bounding box center [476, 150] width 27 height 7
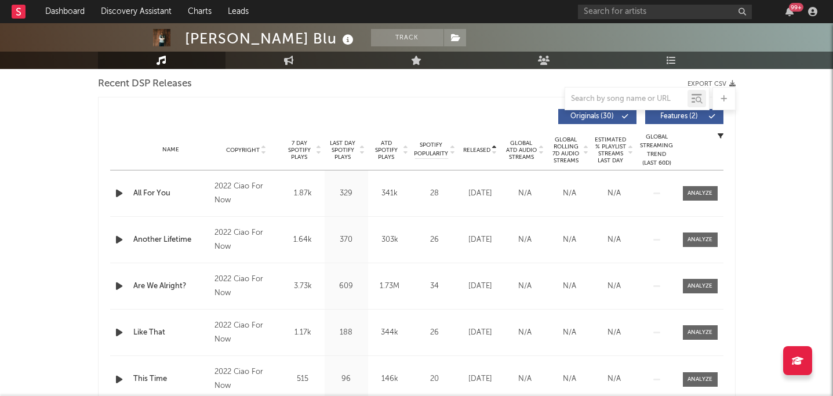
click at [475, 150] on span "Released" at bounding box center [476, 150] width 27 height 7
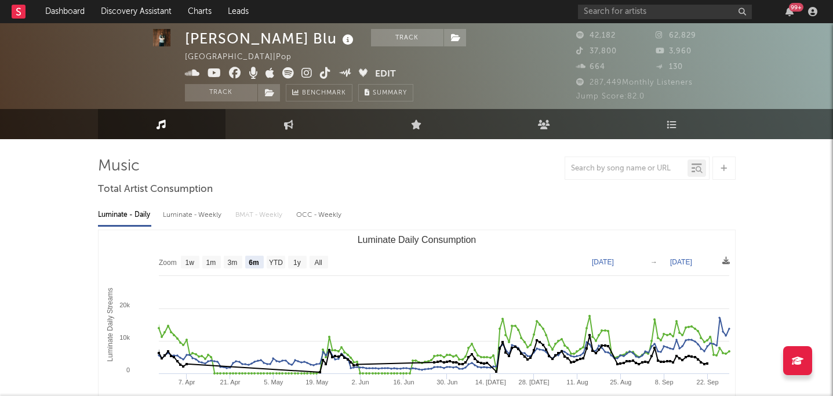
scroll to position [11, 0]
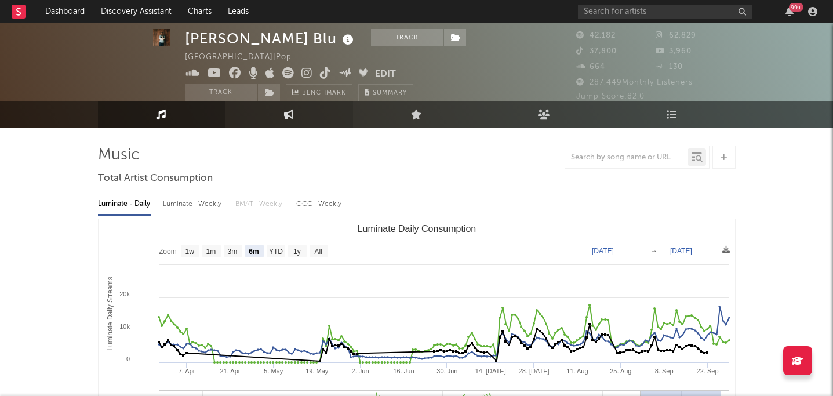
click at [288, 112] on icon at bounding box center [289, 115] width 10 height 10
select select "1w"
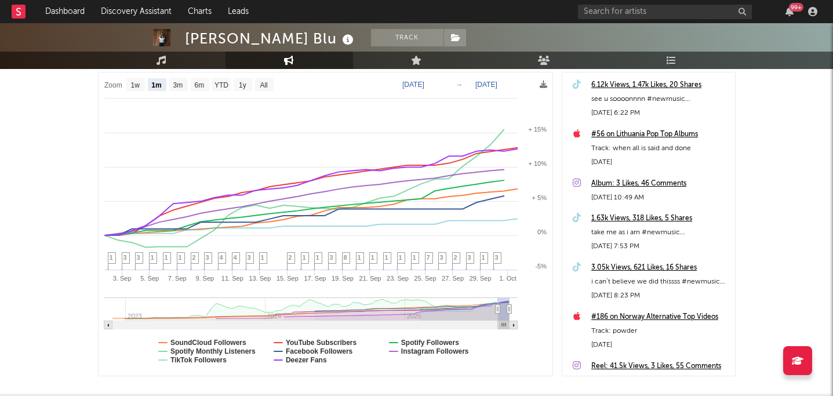
scroll to position [163, 0]
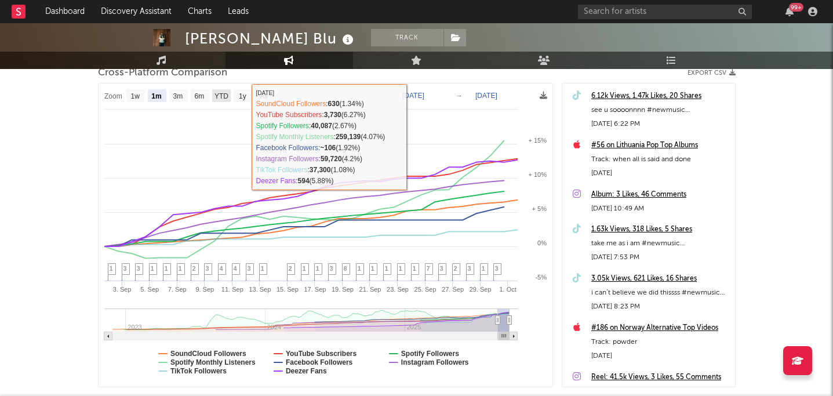
click at [224, 95] on text "YTD" at bounding box center [221, 96] width 14 height 8
select select "YTD"
type input "2025-01-01"
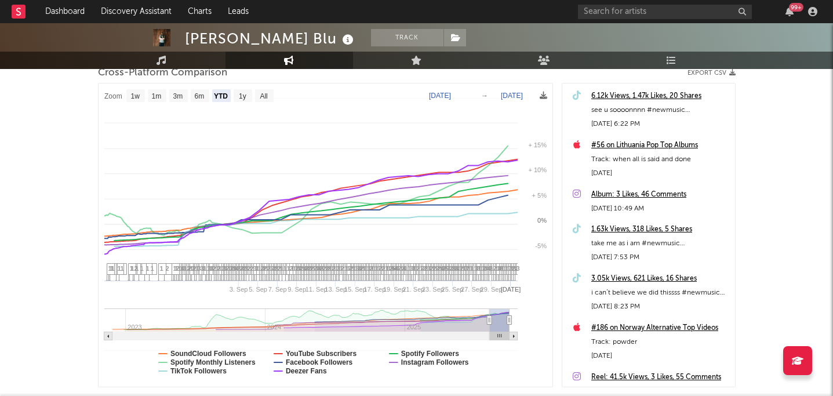
select select "1w"
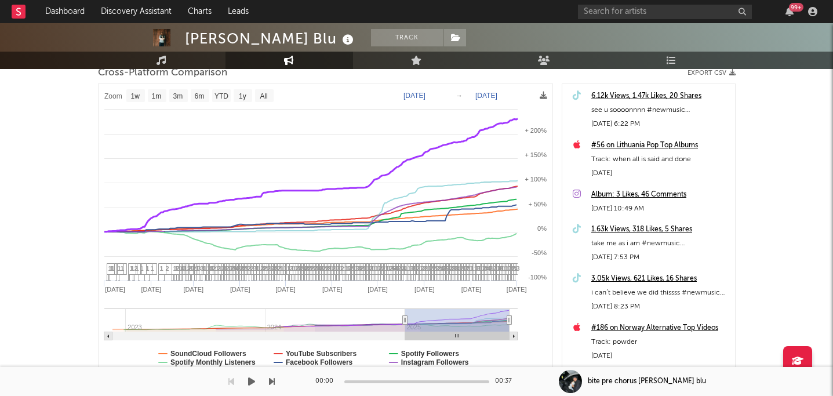
click at [296, 370] on div "00:00 00:37 bite pre chorus amie blu" at bounding box center [416, 381] width 833 height 29
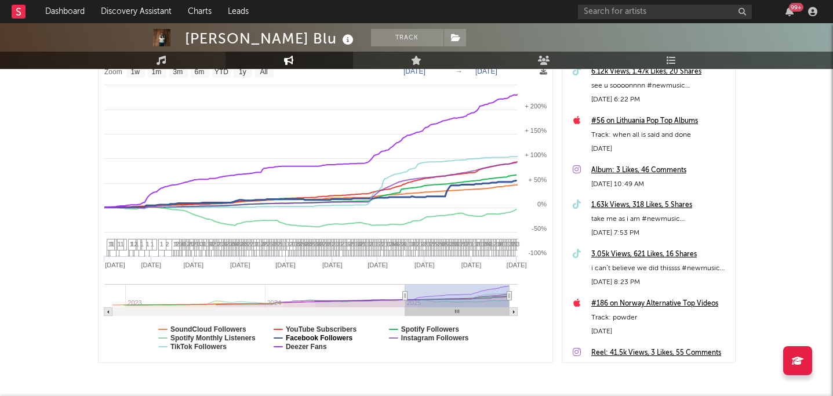
scroll to position [192, 0]
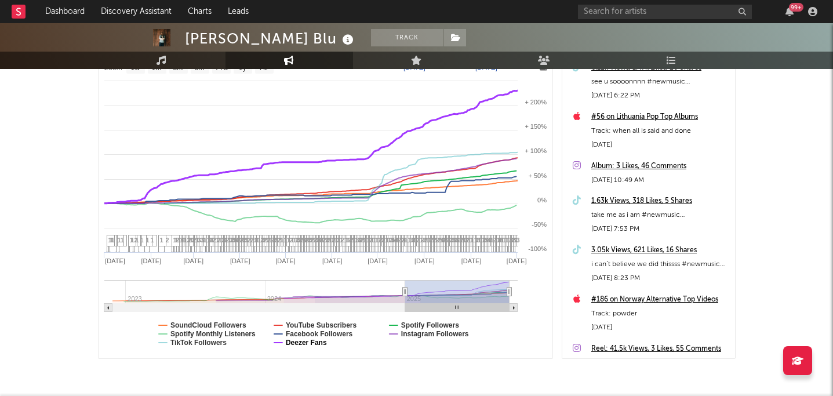
click at [312, 344] on text "Deezer Fans" at bounding box center [305, 343] width 41 height 8
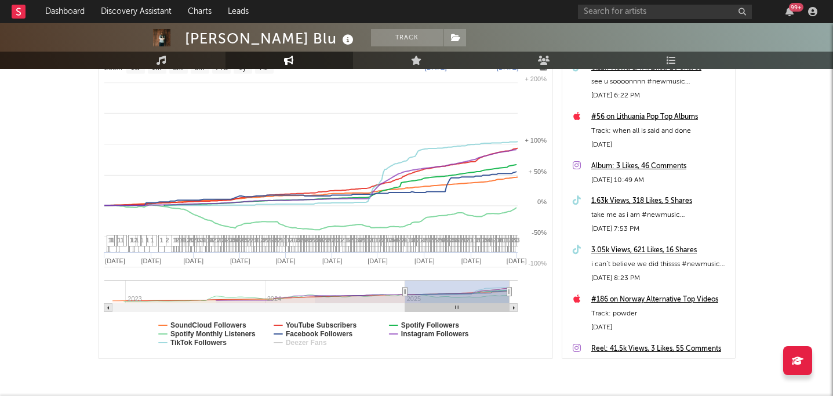
select select "1w"
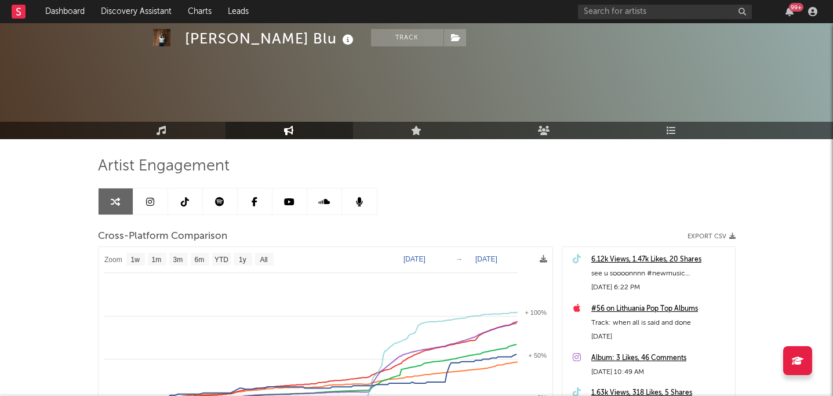
scroll to position [236, 0]
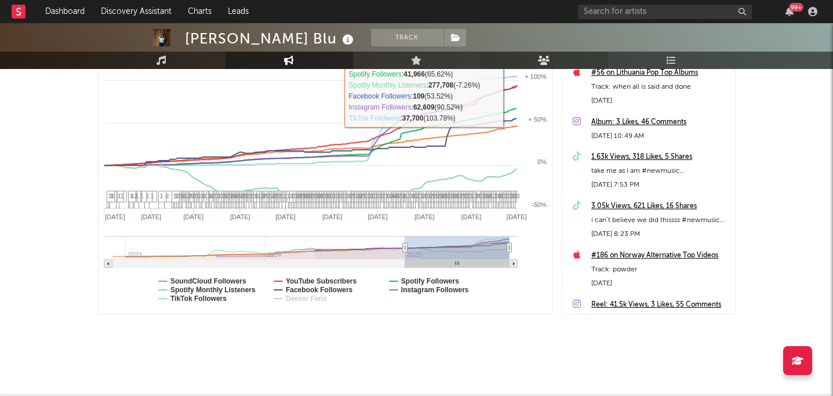
click at [557, 56] on link "Audience" at bounding box center [545, 60] width 128 height 17
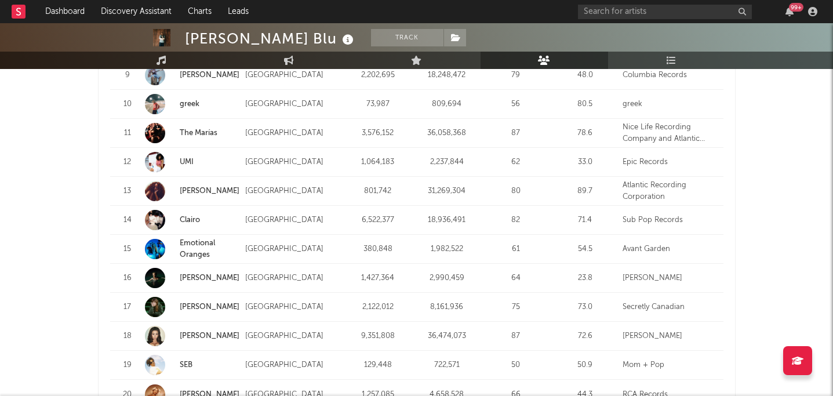
scroll to position [1420, 0]
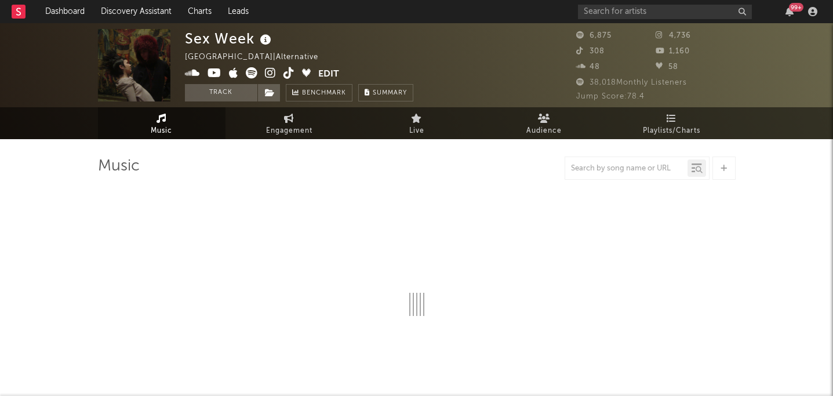
select select "6m"
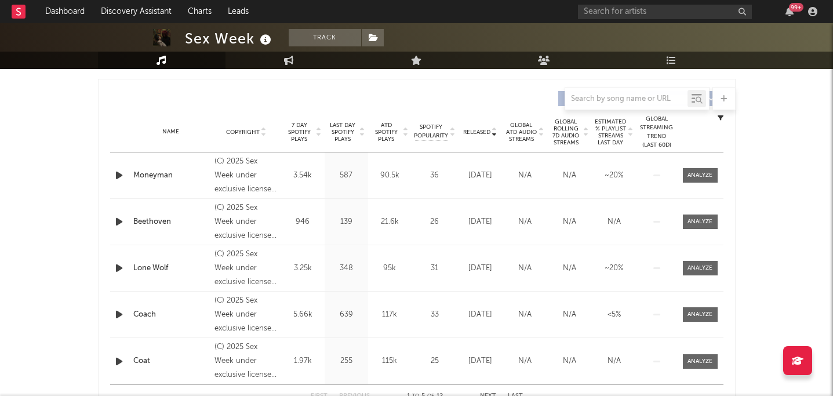
scroll to position [445, 0]
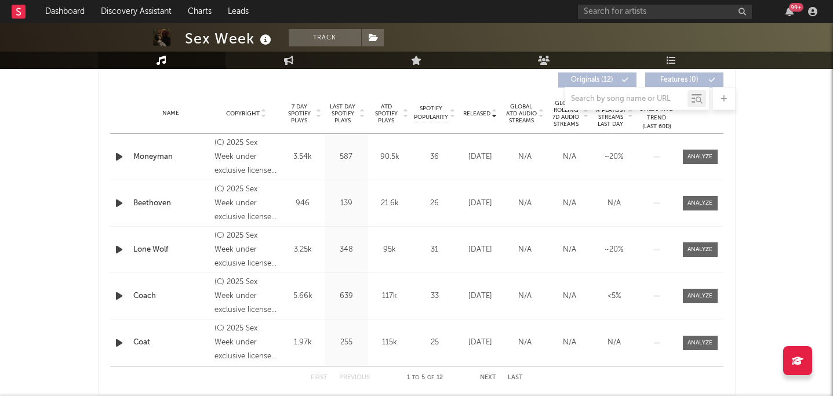
click at [475, 108] on div at bounding box center [417, 98] width 638 height 23
click at [473, 113] on span "Released" at bounding box center [476, 113] width 27 height 7
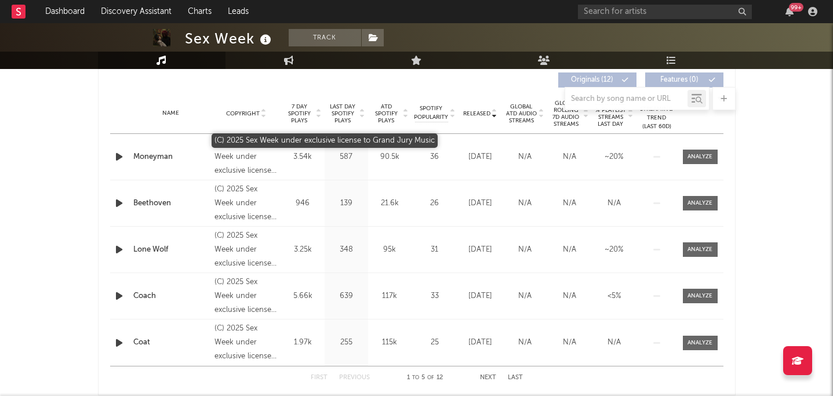
click at [230, 164] on div "(C) 2025 Sex Week under exclusive license to Grand Jury Music" at bounding box center [246, 157] width 63 height 42
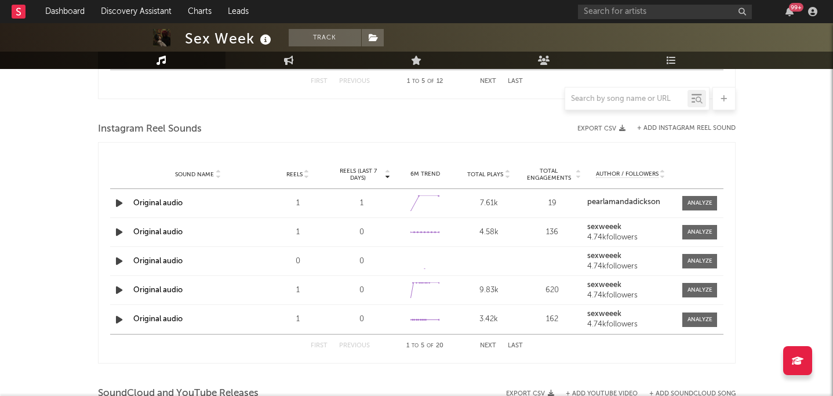
scroll to position [804, 0]
